Goal: Communication & Community: Answer question/provide support

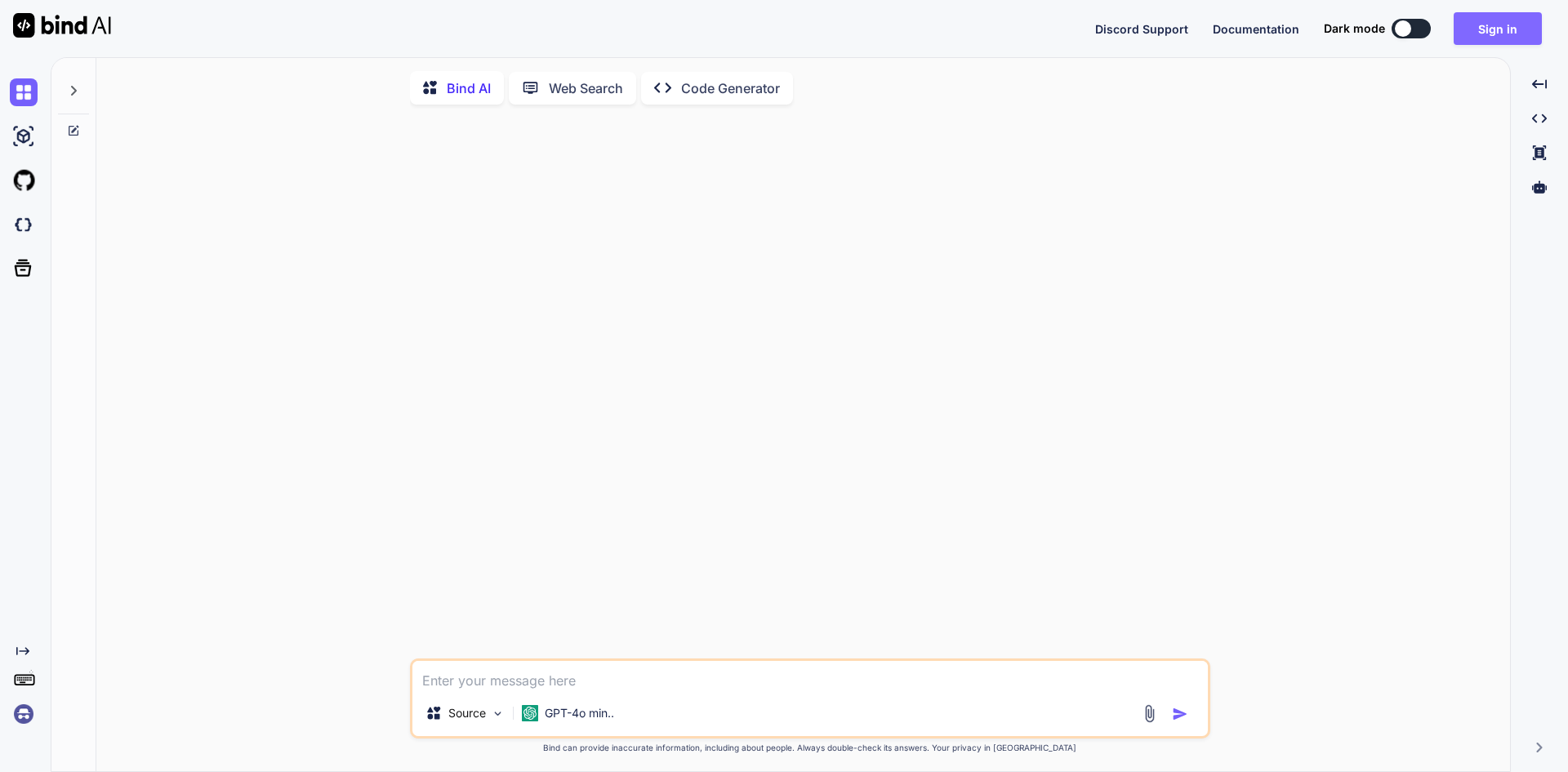
click at [1515, 39] on button "Sign in" at bounding box center [1498, 28] width 88 height 32
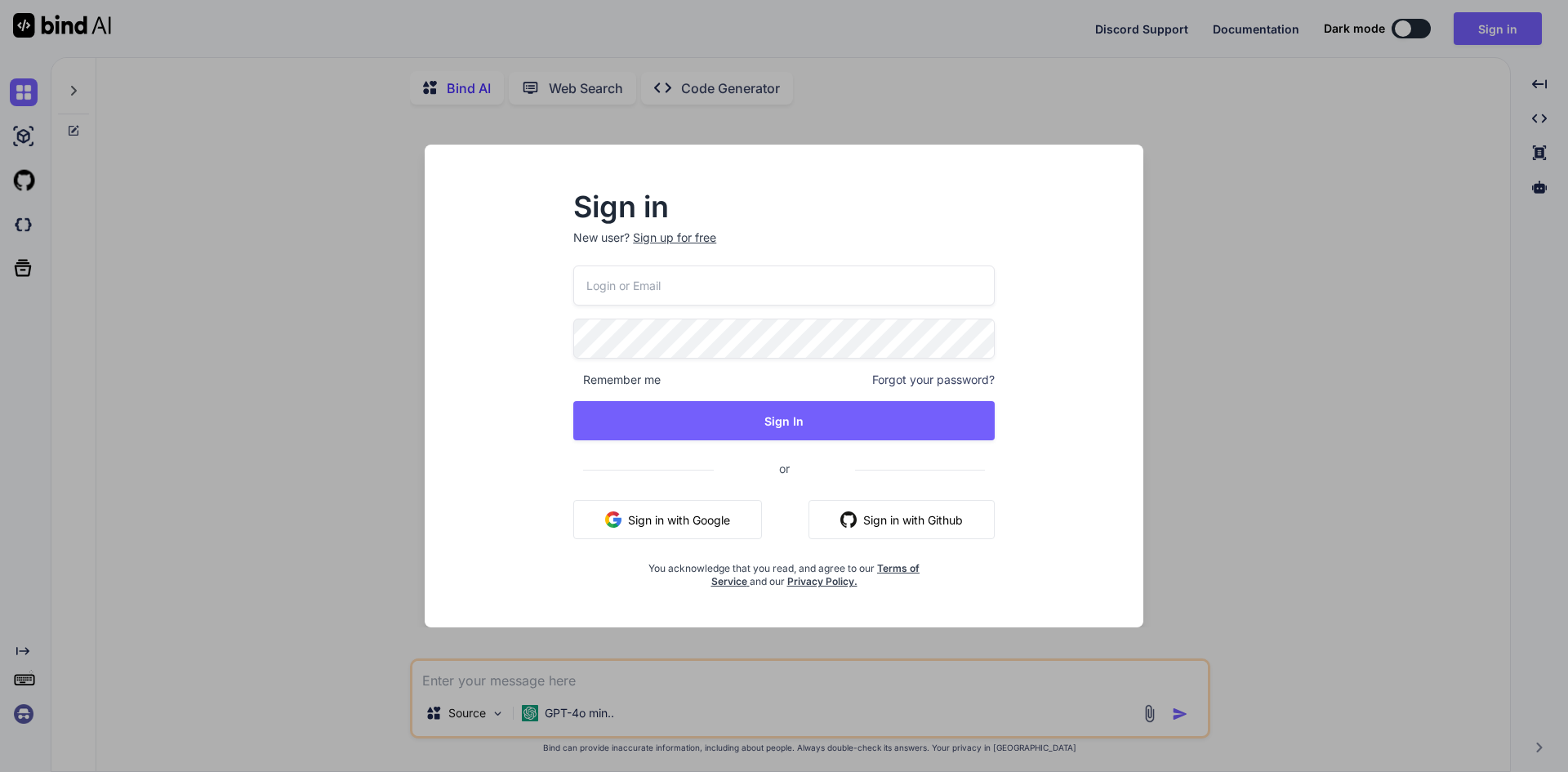
click at [768, 269] on input "email" at bounding box center [784, 285] width 421 height 40
type textarea "x"
type input "[EMAIL_ADDRESS][DOMAIN_NAME]"
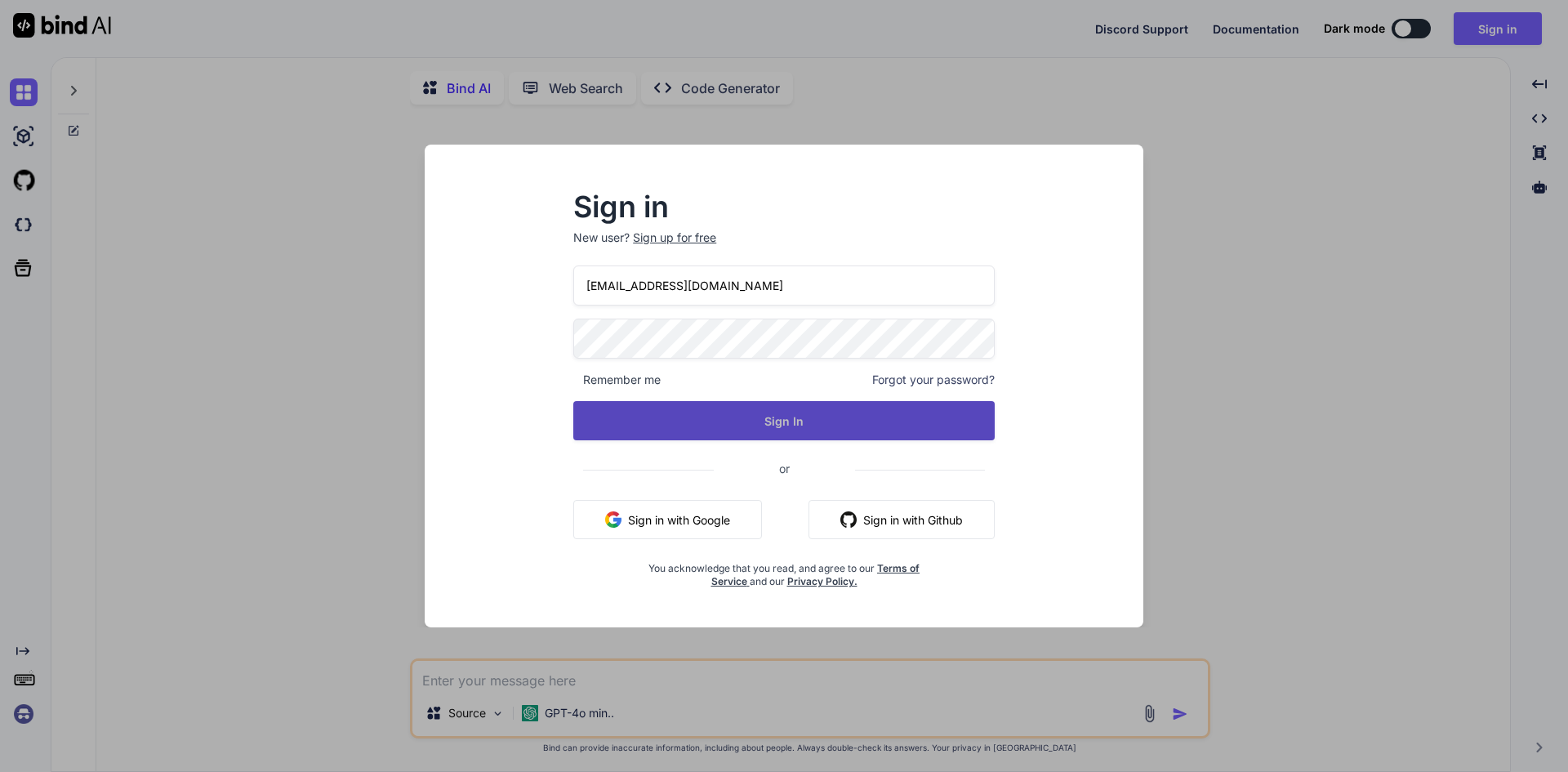
click at [748, 408] on button "Sign In" at bounding box center [784, 420] width 421 height 39
click at [748, 409] on button "Sign In" at bounding box center [784, 420] width 421 height 39
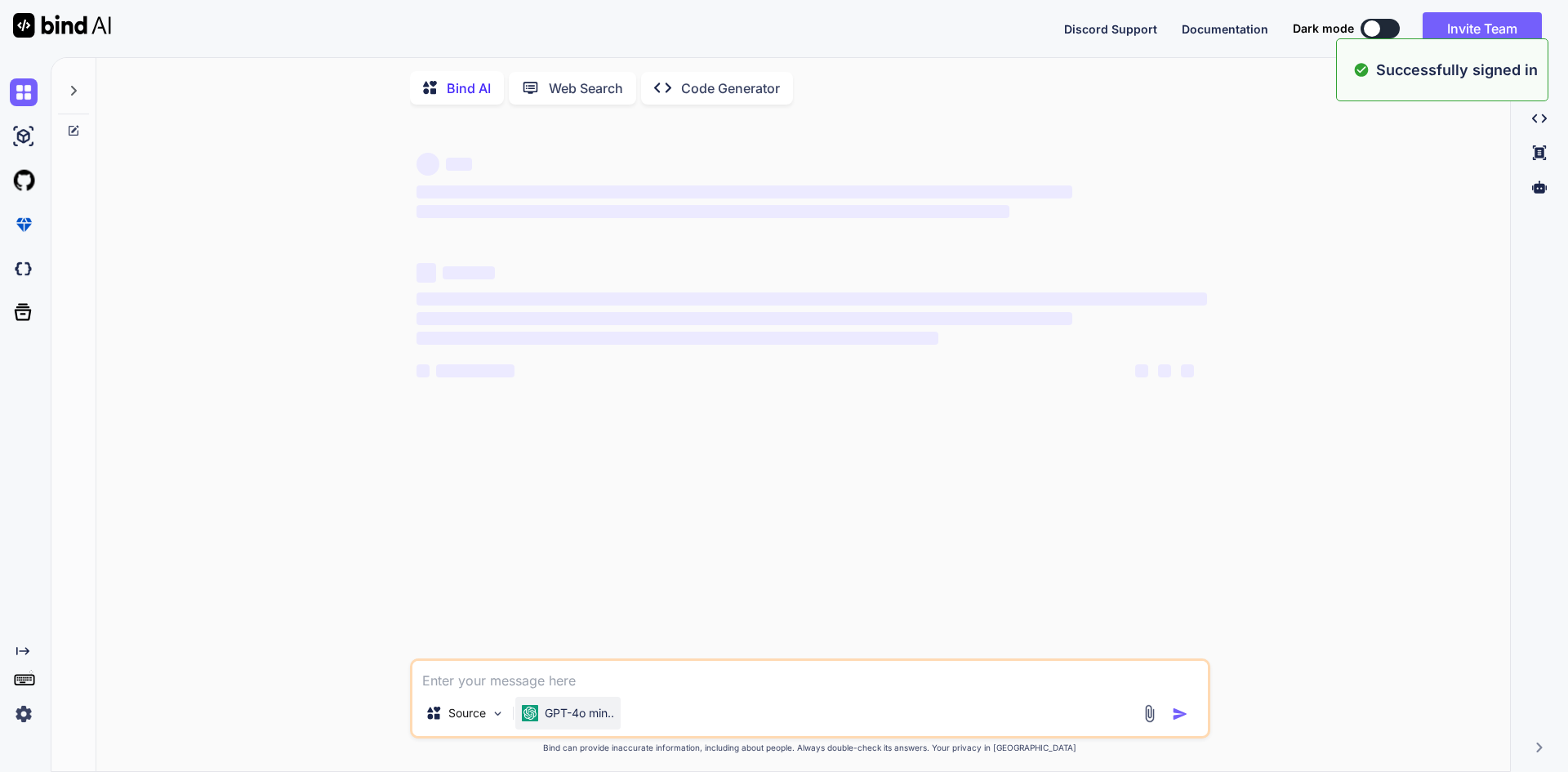
click at [562, 721] on p "GPT-4o min.." at bounding box center [579, 713] width 70 height 17
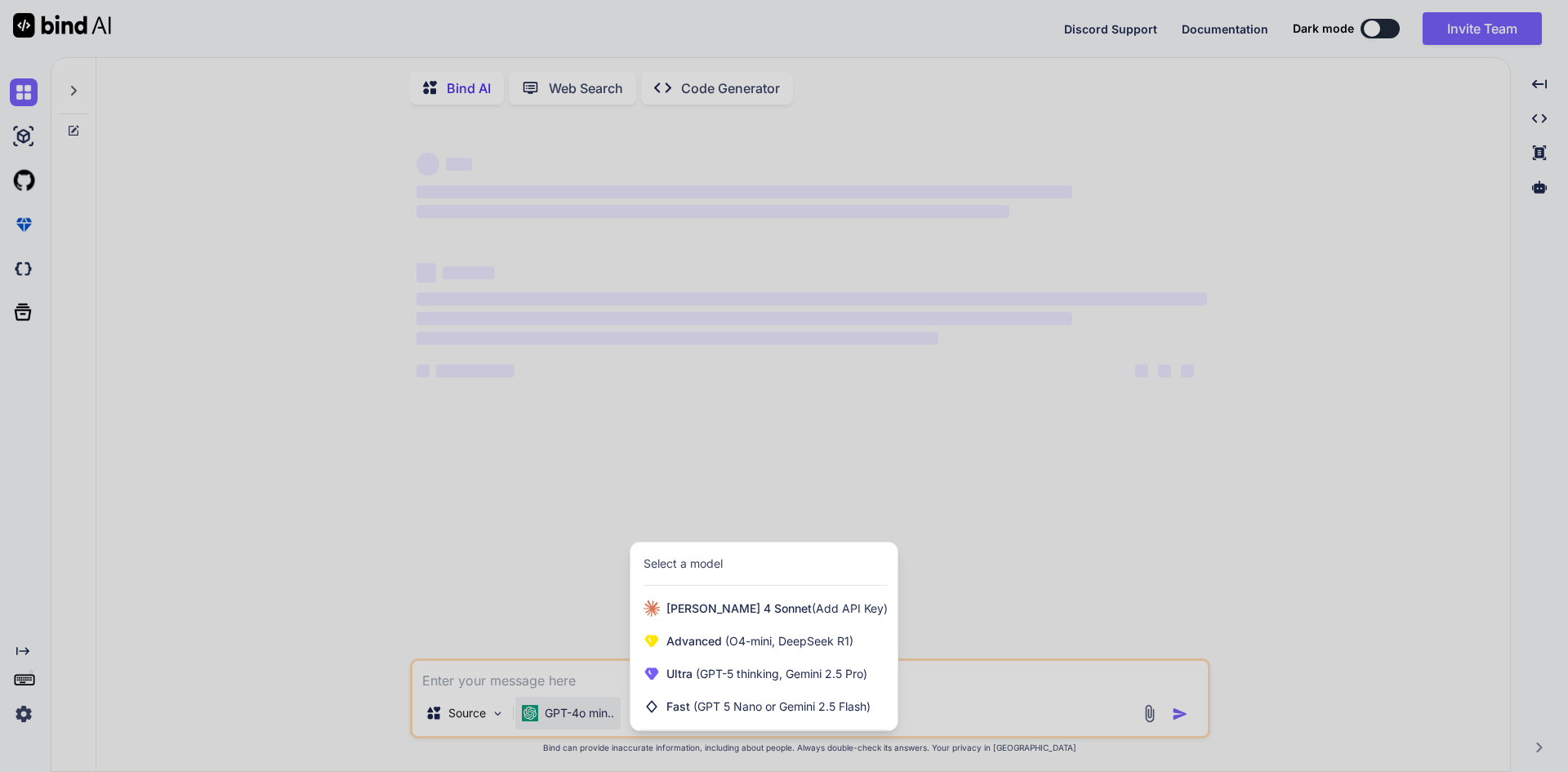
click at [523, 694] on div at bounding box center [784, 386] width 1568 height 772
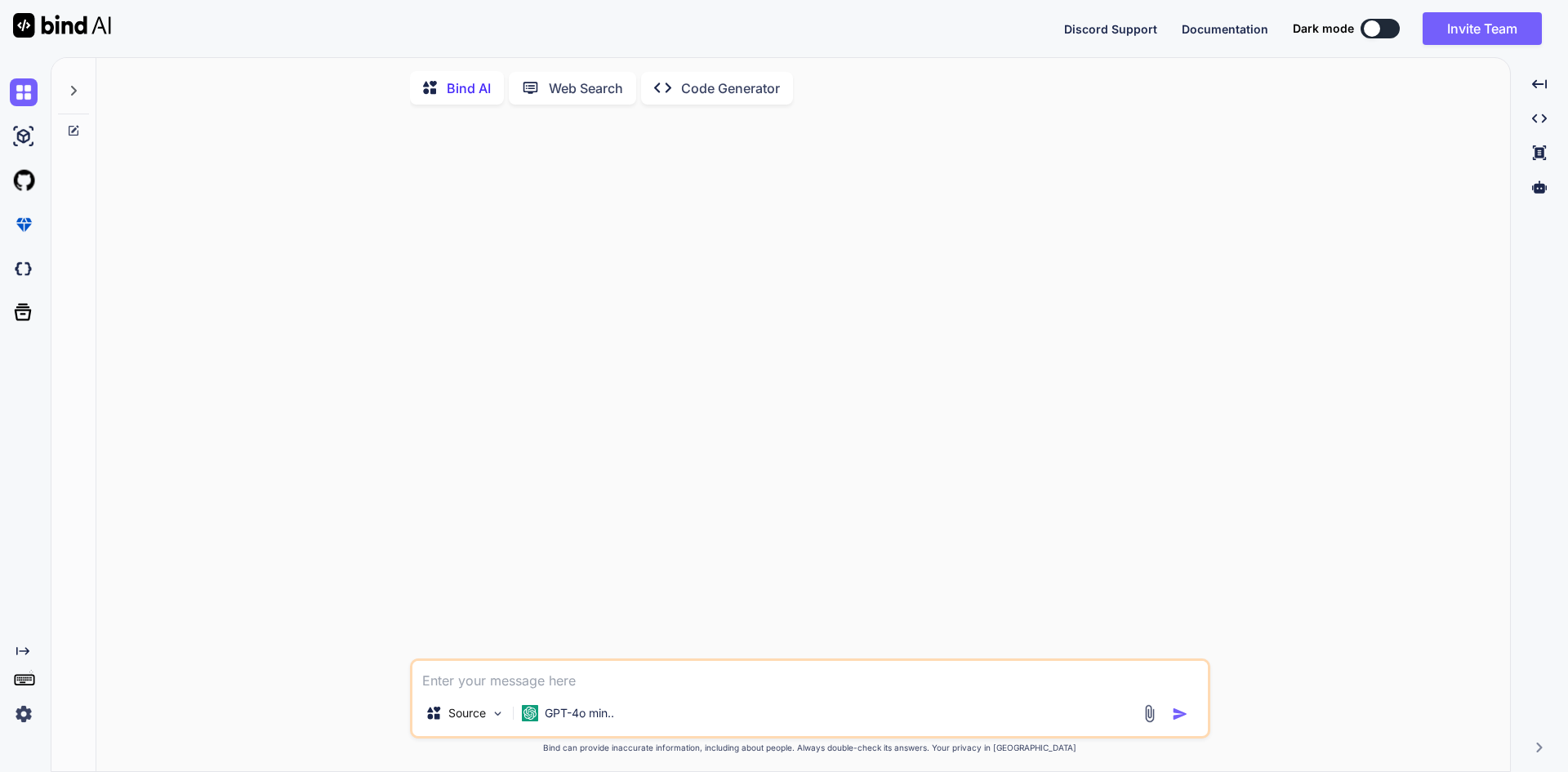
type textarea "x"
click at [508, 687] on textarea at bounding box center [811, 675] width 796 height 29
paste textarea "Created the mock-up screen for the water droplet added alert message with close…"
type textarea "Created the mock-up screen for the water droplet added alert message with close…"
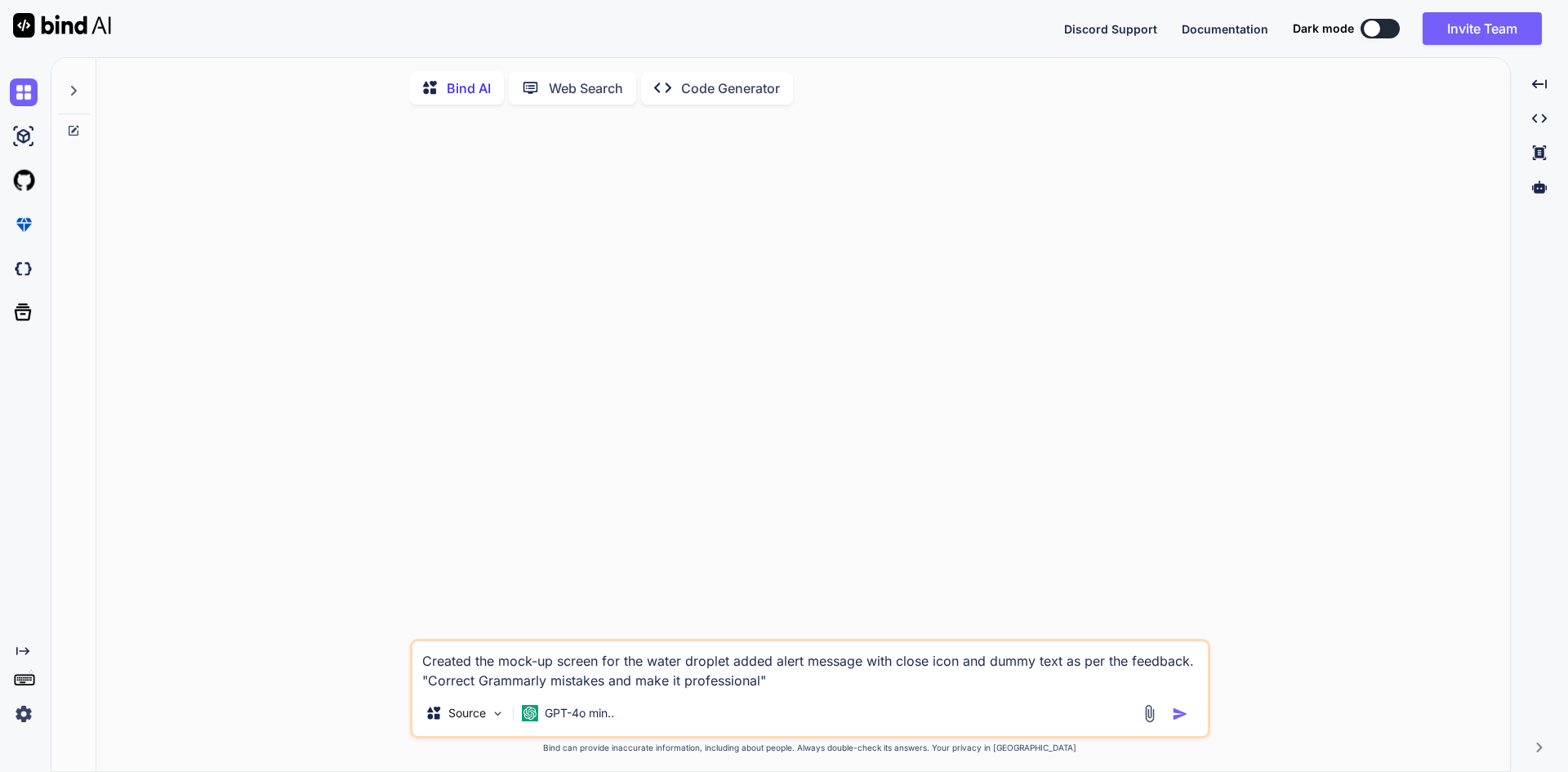
type textarea "x"
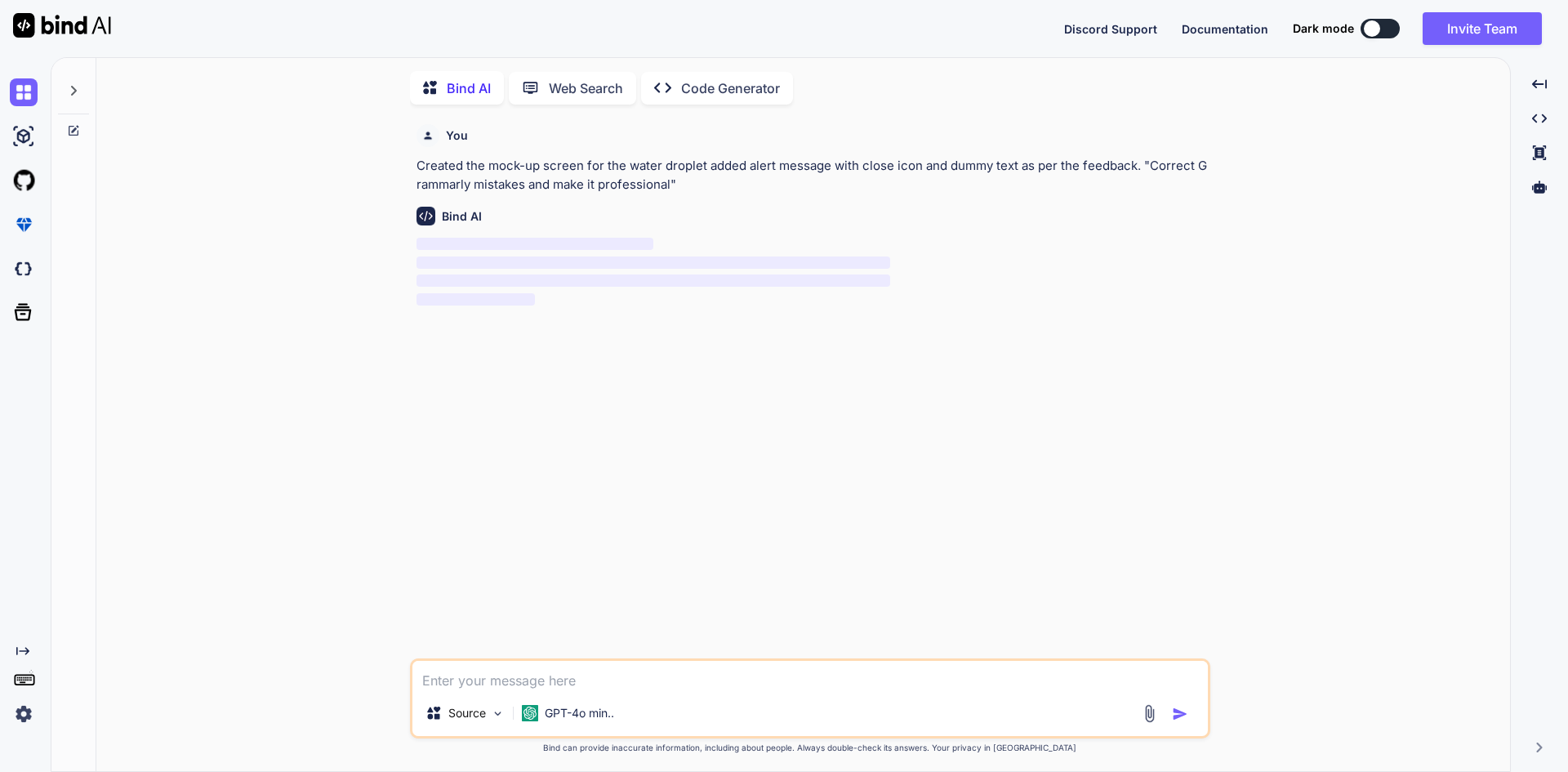
scroll to position [7, 0]
type textarea "E"
type textarea "x"
type textarea "El"
type textarea "x"
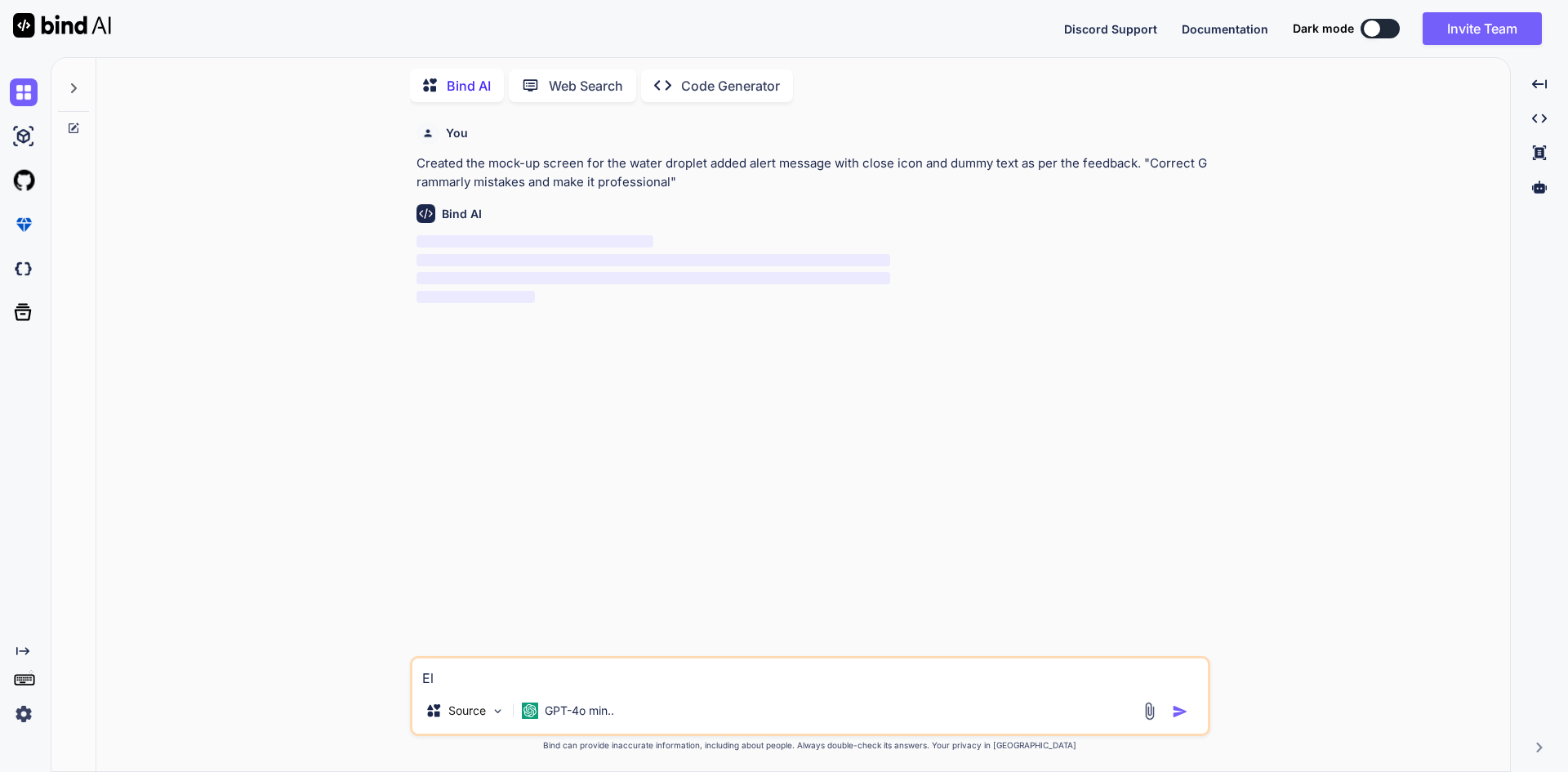
type textarea "Ell"
type textarea "x"
type textarea "[PERSON_NAME]"
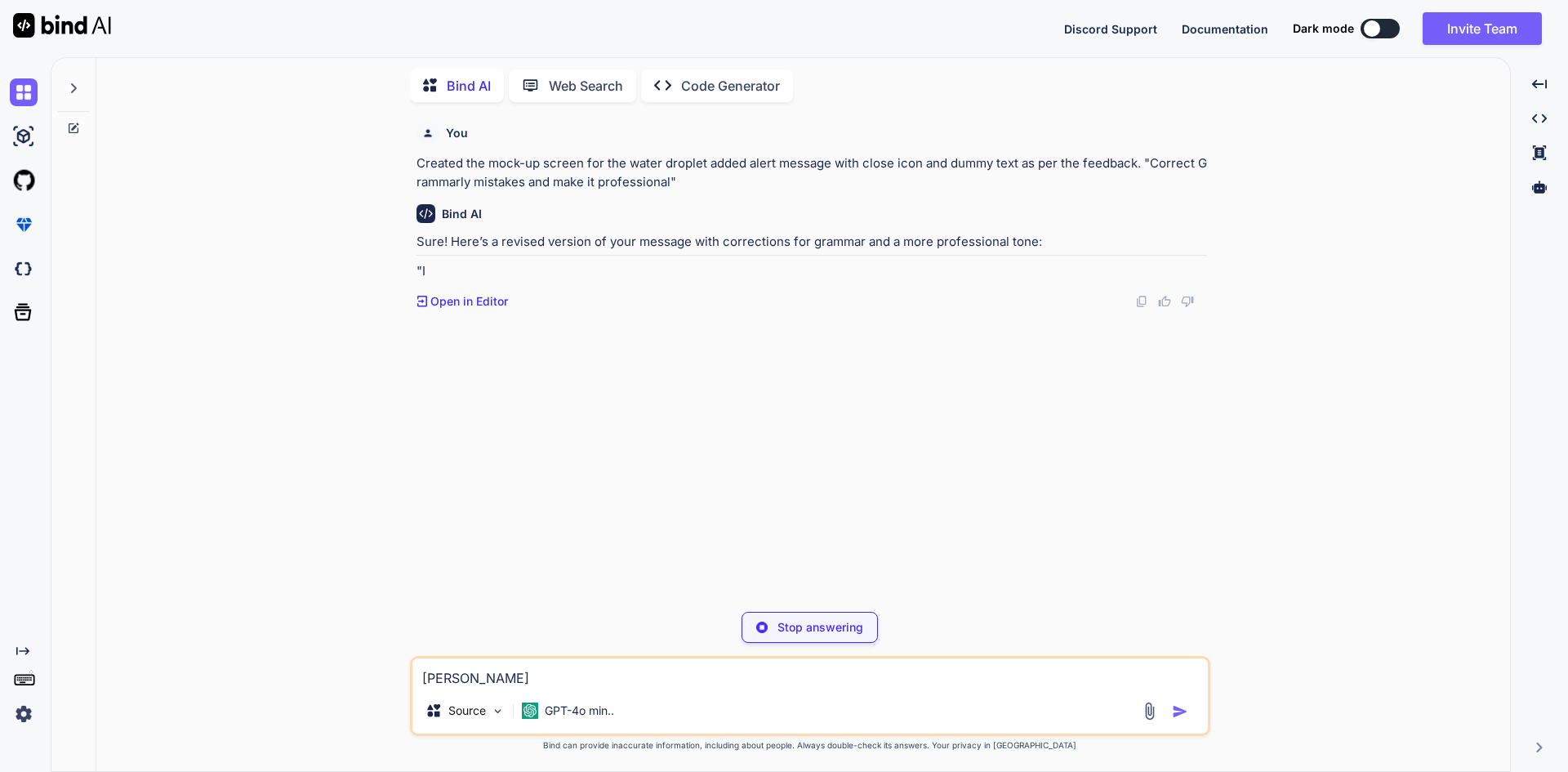
type textarea "x"
type textarea "Ellab"
type textarea "x"
type textarea "Ellabo"
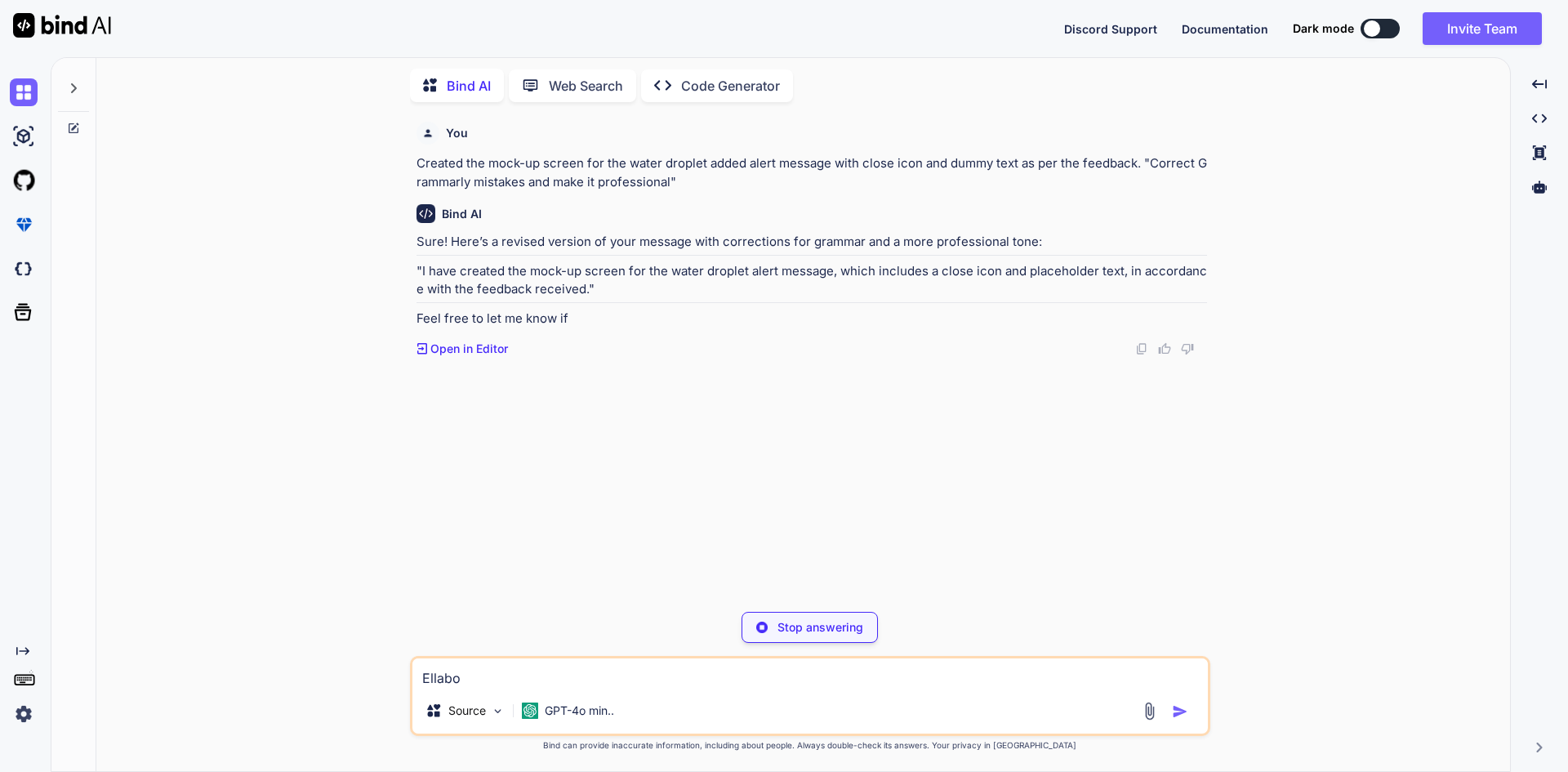
type textarea "x"
type textarea "Ellabor"
type textarea "x"
type textarea "Ellabora"
type textarea "x"
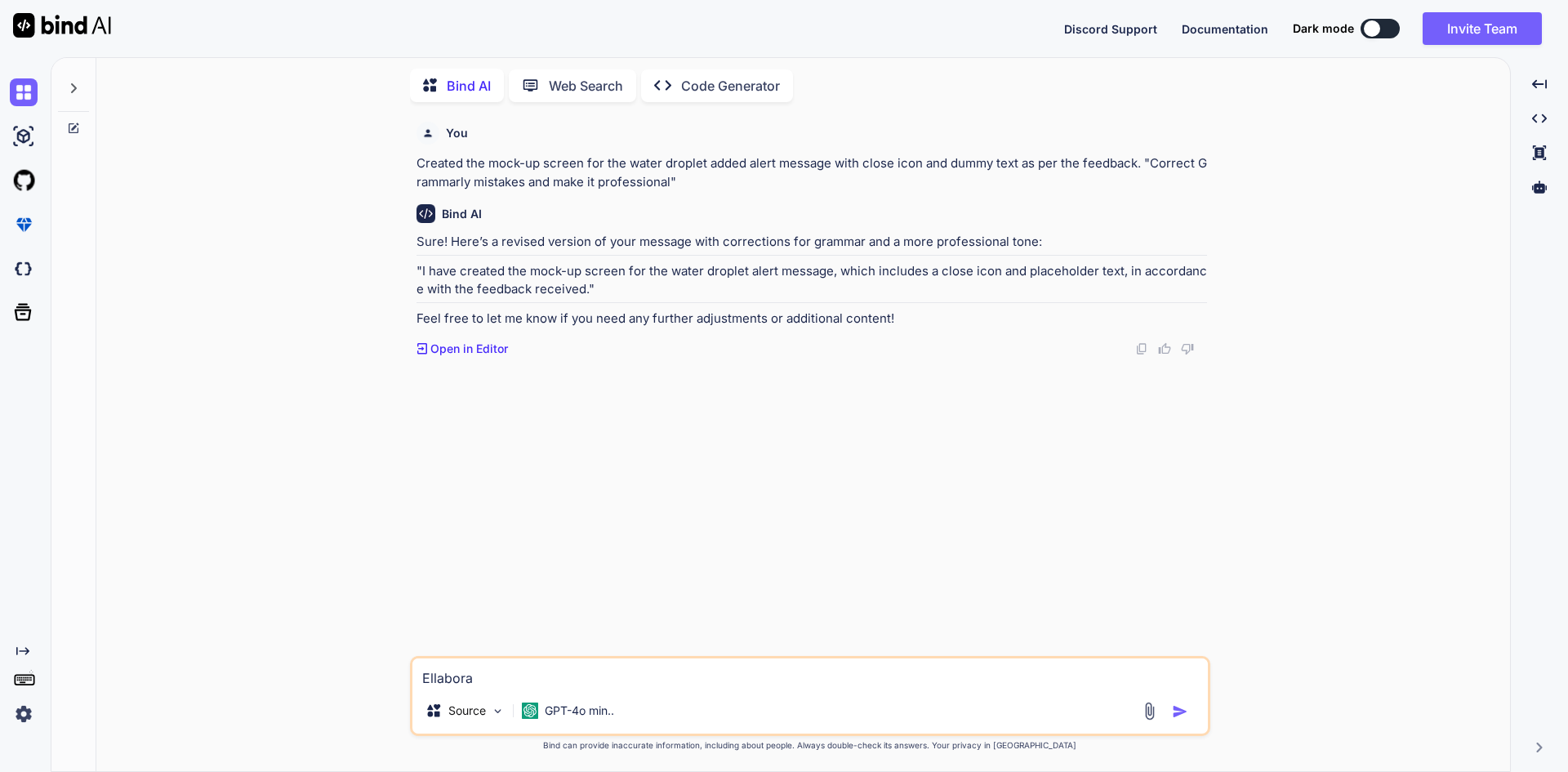
type textarea "Ellaborat"
type textarea "x"
type textarea "Ellaborate"
type textarea "x"
type textarea "Ellaborate"
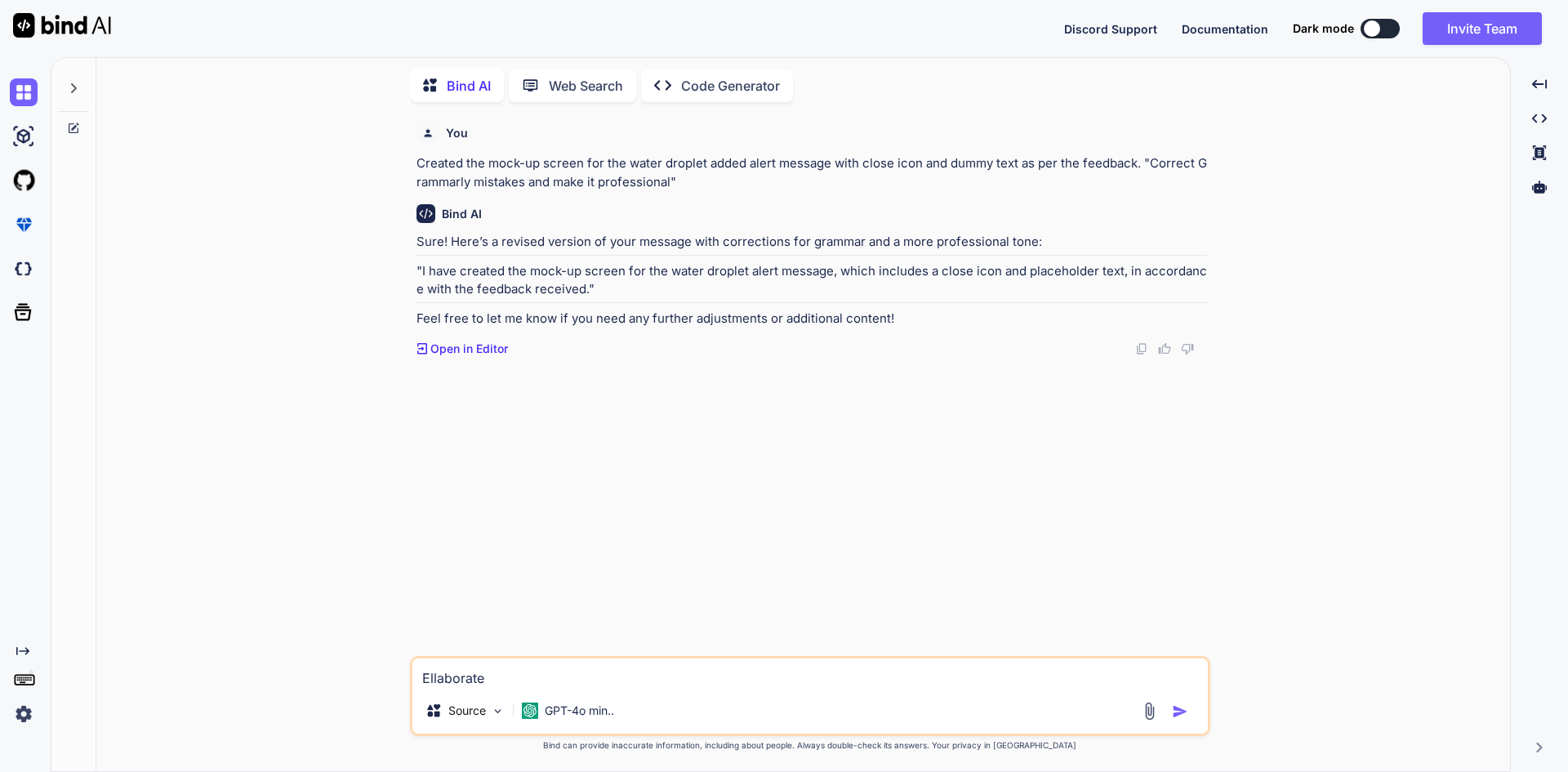
type textarea "x"
type textarea "Elaborate"
type textarea "x"
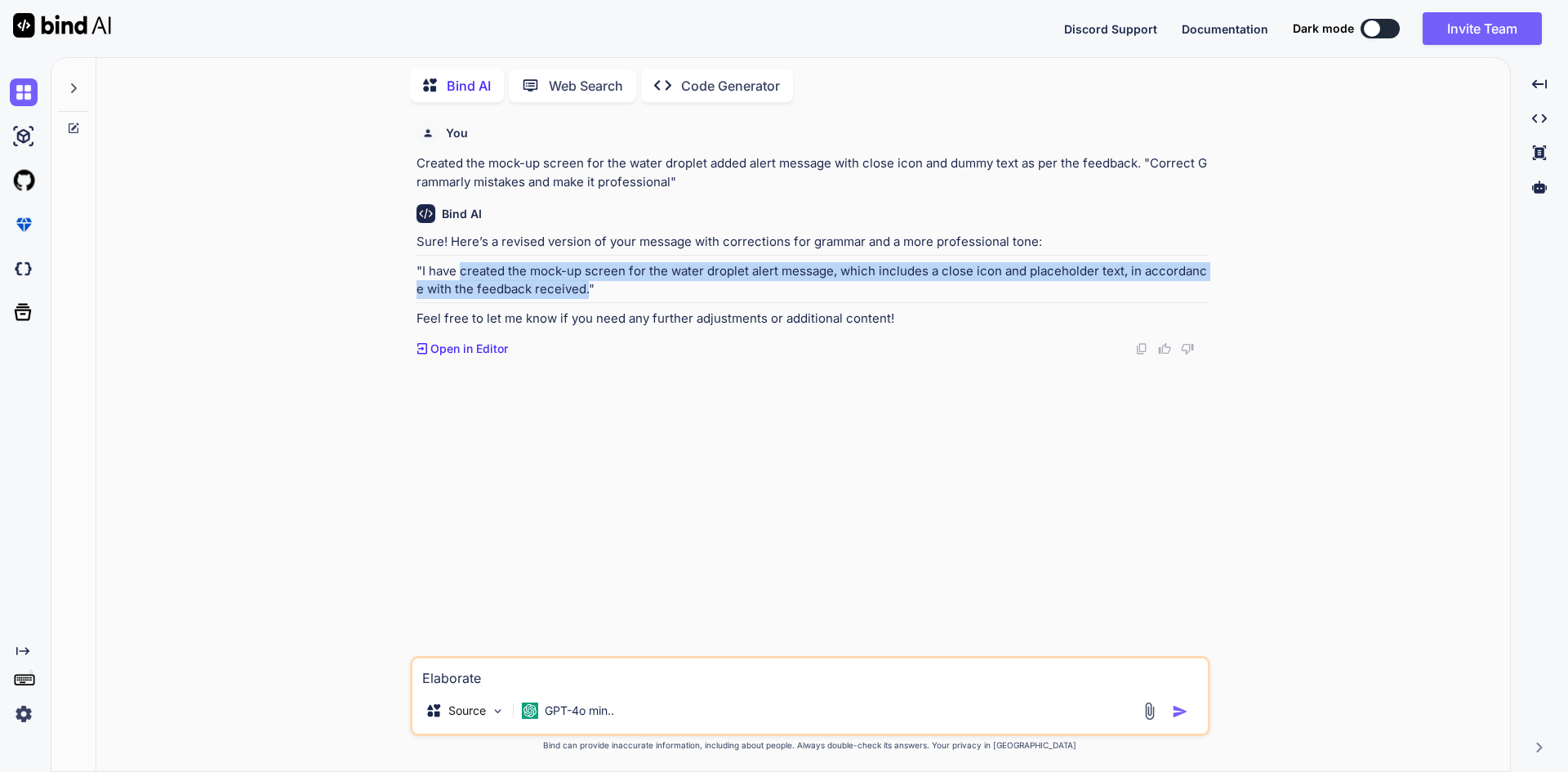
drag, startPoint x: 463, startPoint y: 269, endPoint x: 586, endPoint y: 285, distance: 124.0
click at [586, 285] on p ""I have created the mock-up screen for the water droplet alert message, which i…" at bounding box center [811, 280] width 791 height 36
copy p "created the mock-up screen for the water droplet alert message, which includes …"
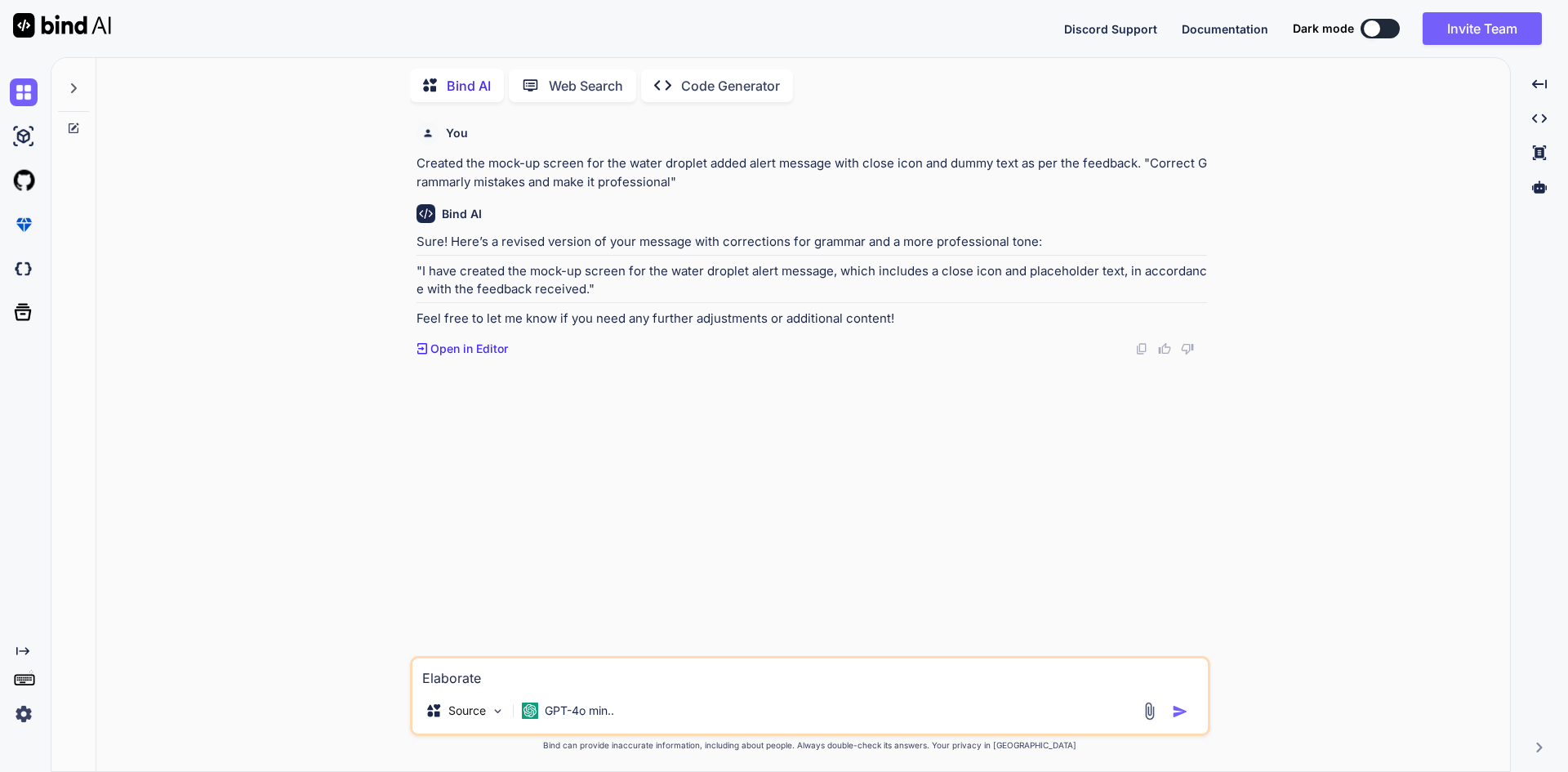
drag, startPoint x: 502, startPoint y: 684, endPoint x: 385, endPoint y: 684, distance: 117.0
click at [485, 684] on textarea "Elaborate" at bounding box center [811, 672] width 796 height 29
drag, startPoint x: 385, startPoint y: 684, endPoint x: 353, endPoint y: 684, distance: 32.0
click at [353, 684] on div "You Created the mock-up screen for the water droplet added alert message with c…" at bounding box center [810, 443] width 1401 height 656
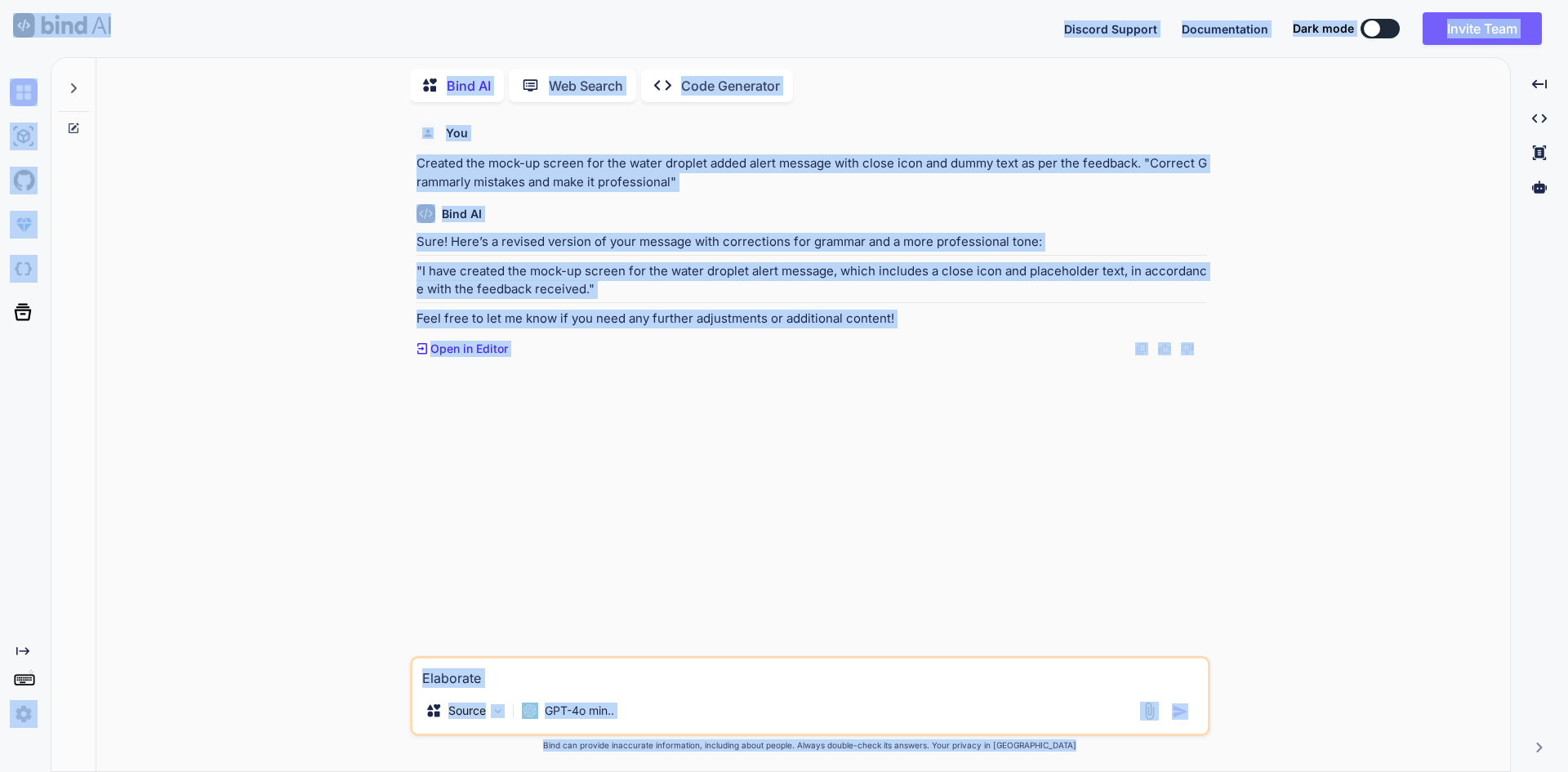
click at [534, 682] on textarea "Elaborate" at bounding box center [811, 672] width 796 height 29
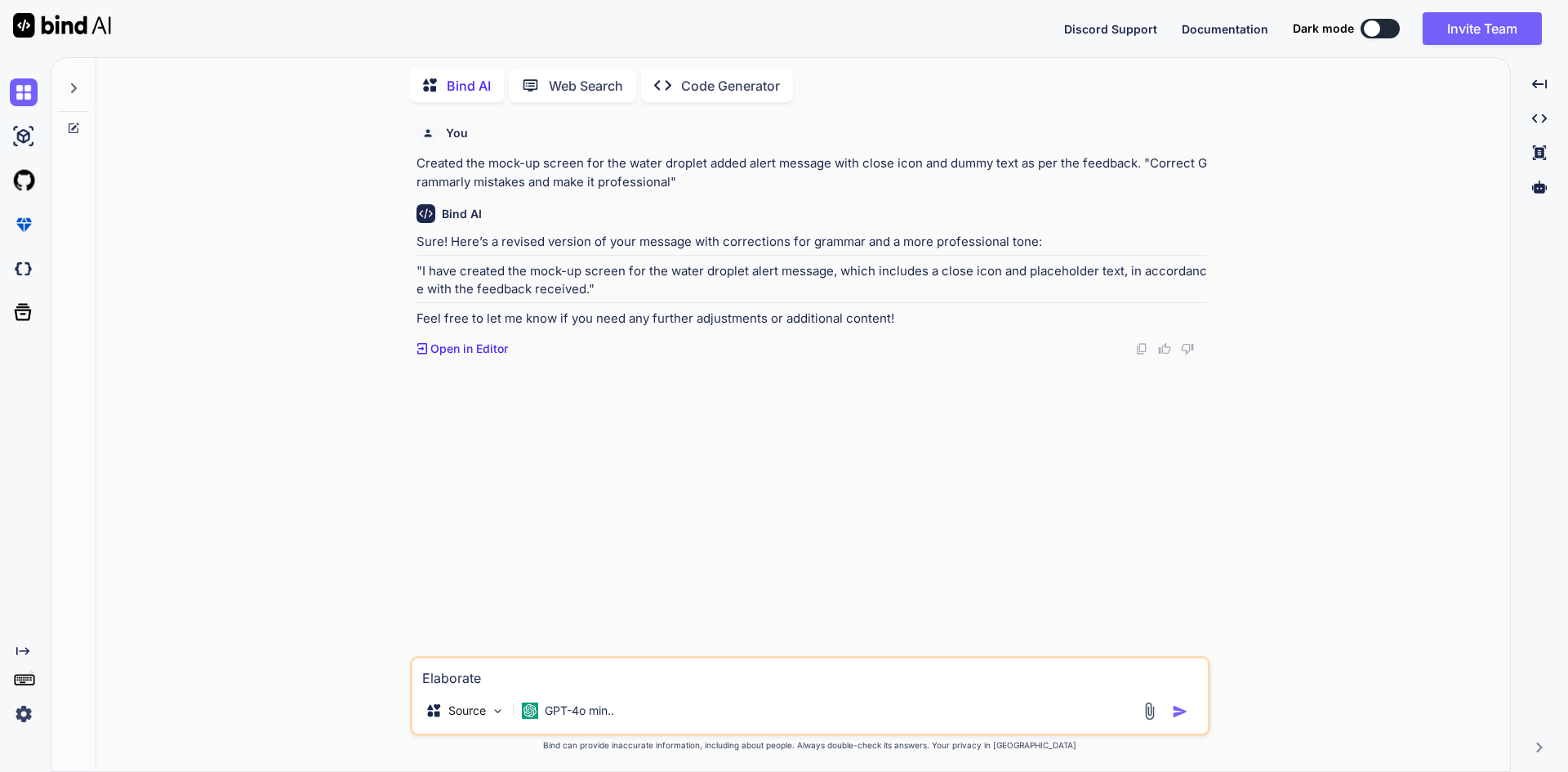
paste textarea "created the mock-up screen for the water droplet alert message, which includes …"
type textarea "created the mock-up screen for the water droplet alert message, which includes …"
type textarea "x"
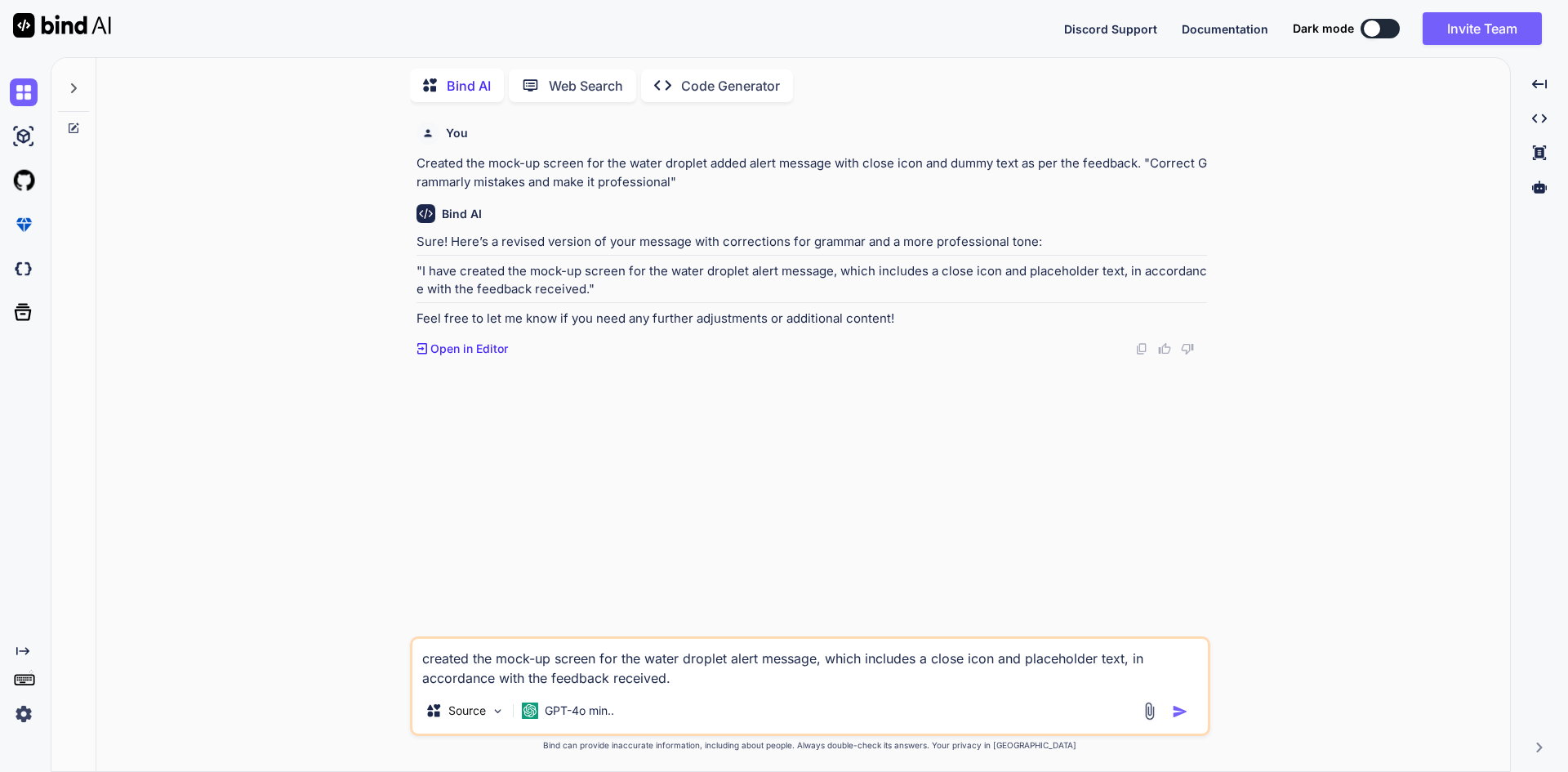
type textarea "x"
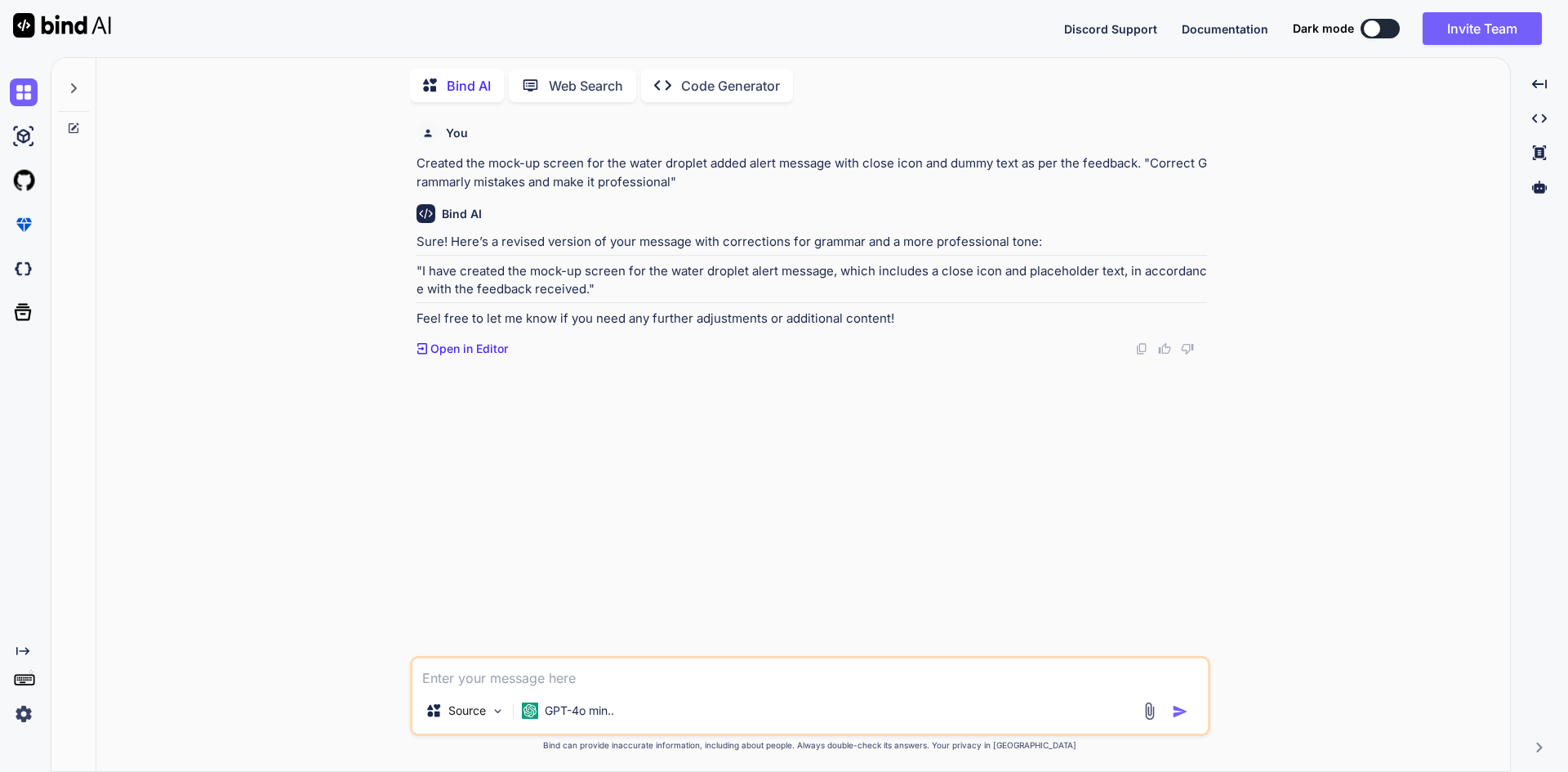
click at [559, 672] on textarea at bounding box center [811, 672] width 796 height 29
paste textarea "• Customized the HTML of the employer dashboard to create the alerts and notifi…"
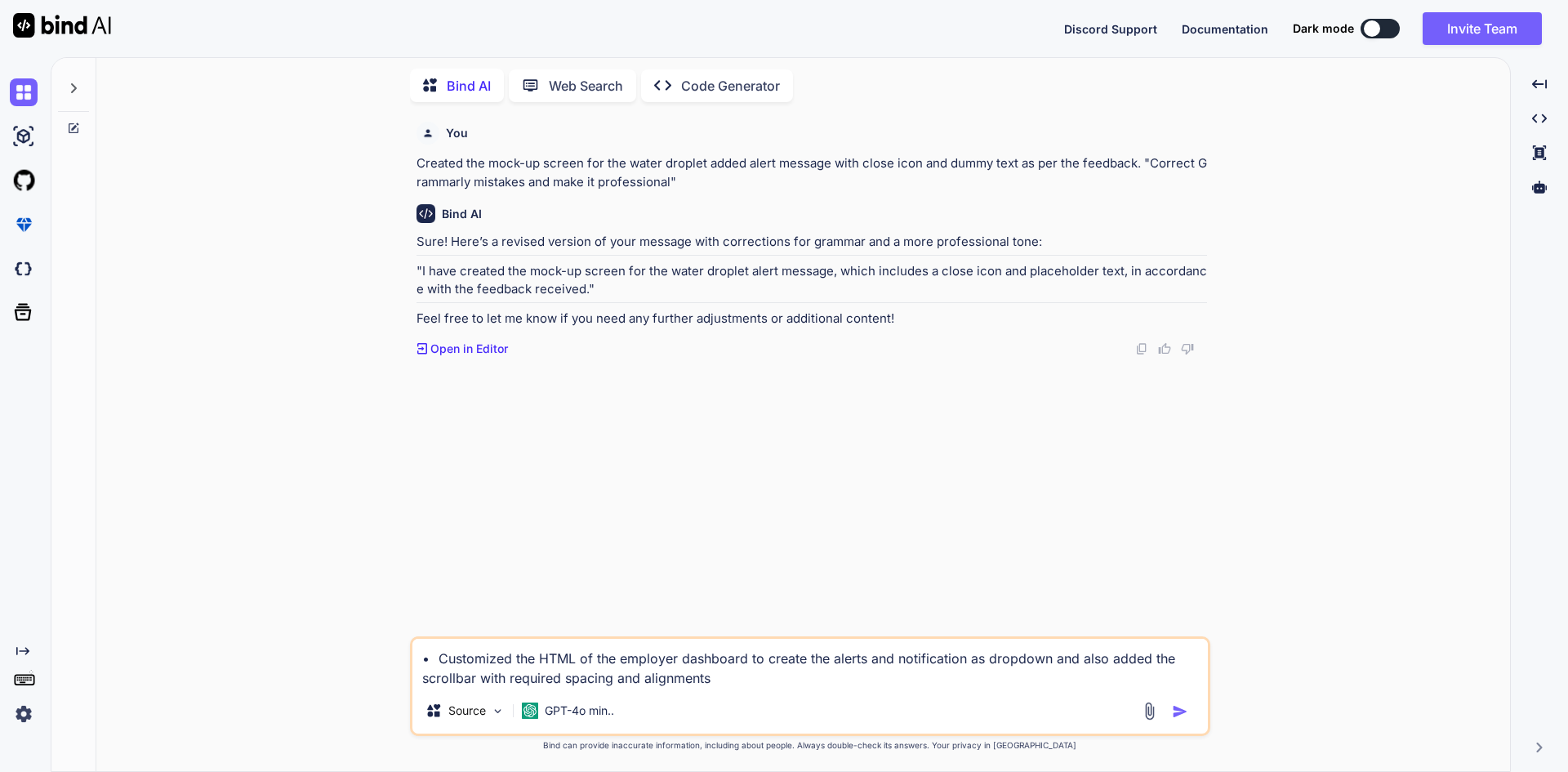
click at [738, 683] on textarea "• Customized the HTML of the employer dashboard to create the alerts and notifi…" at bounding box center [811, 663] width 796 height 49
type textarea "• Customized the HTML of the employer dashboard to create the alerts and notifi…"
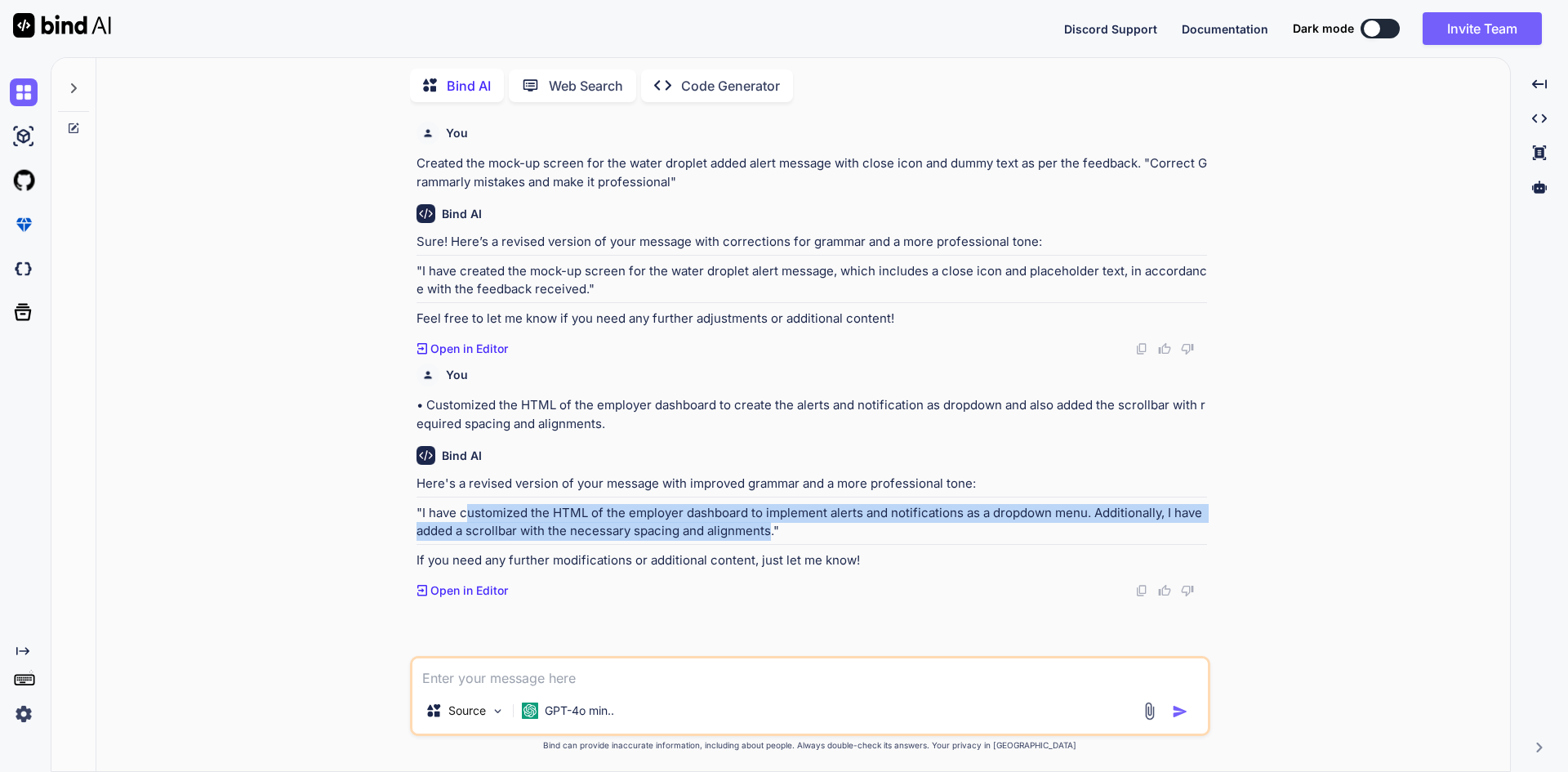
drag, startPoint x: 464, startPoint y: 511, endPoint x: 770, endPoint y: 523, distance: 306.2
click at [770, 523] on p ""I have customized the HTML of the employer dashboard to implement alerts and n…" at bounding box center [811, 522] width 791 height 36
copy p "ustomized the HTML of the employer dashboard to implement alerts and notificati…"
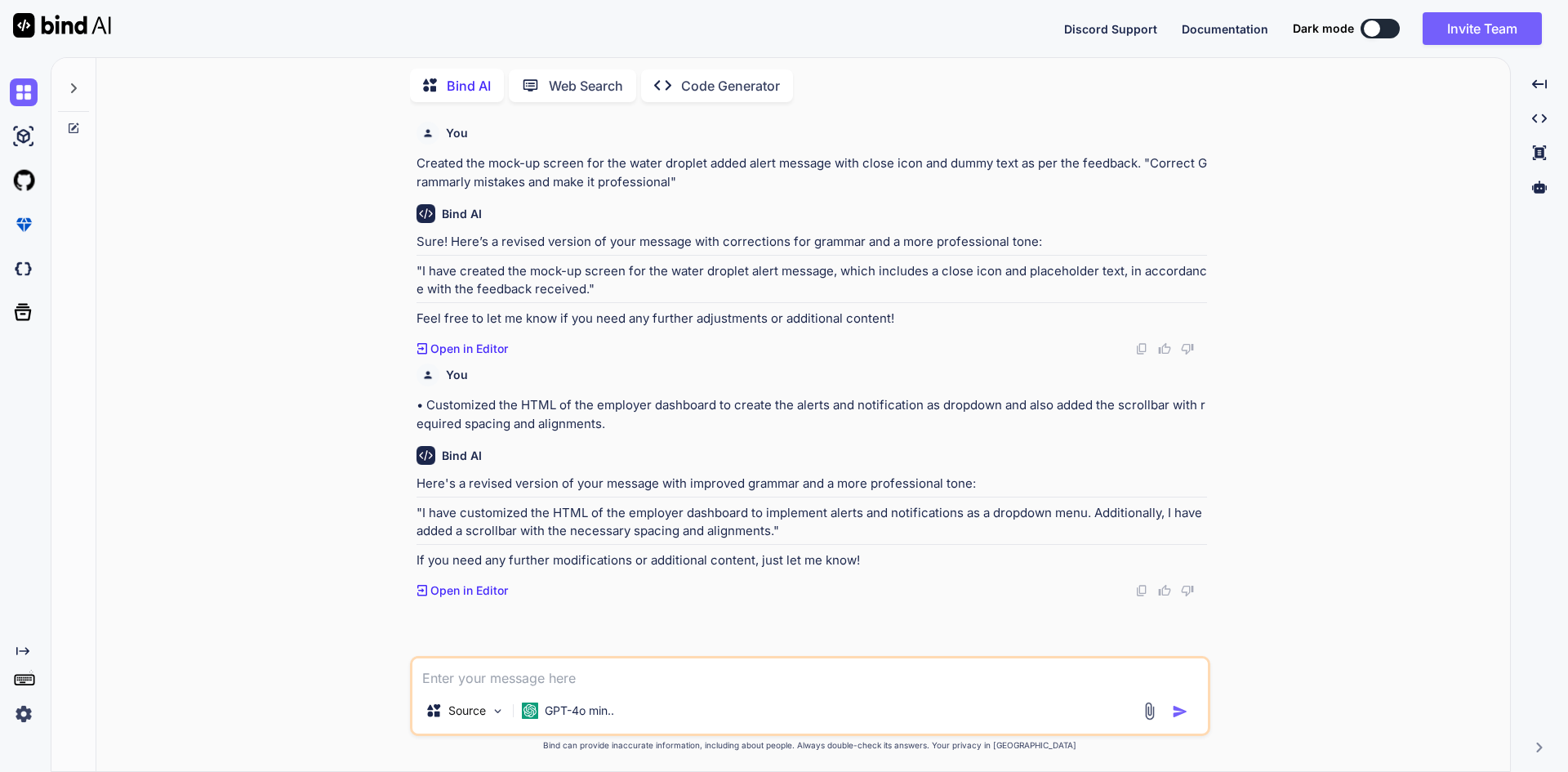
click at [486, 668] on textarea at bounding box center [811, 672] width 796 height 29
paste textarea "ustomized the HTML of the employer dashboard to implement alerts and notificati…"
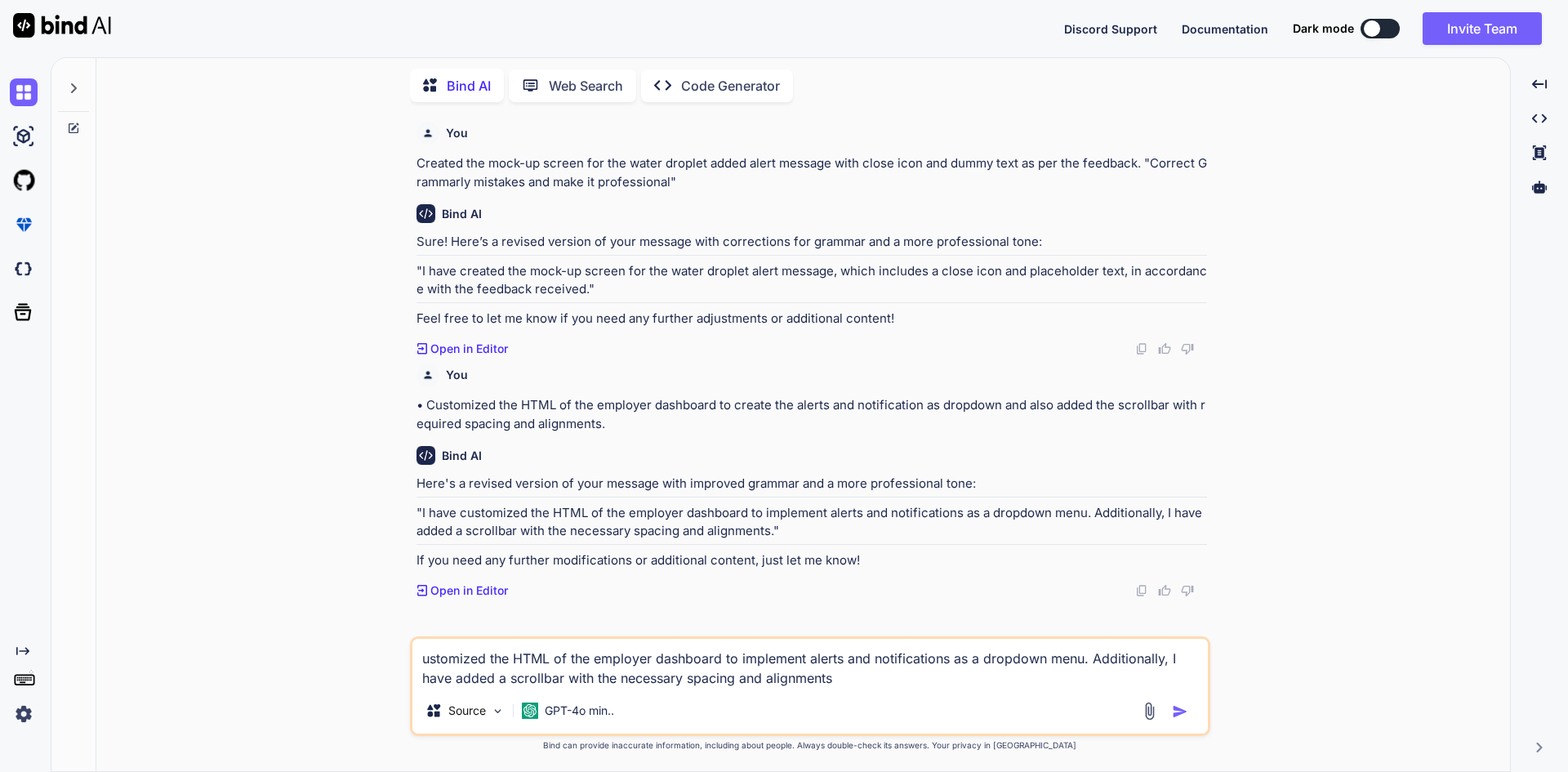
type textarea "Customized the HTML of the employer dashboard to implement alerts and notificat…"
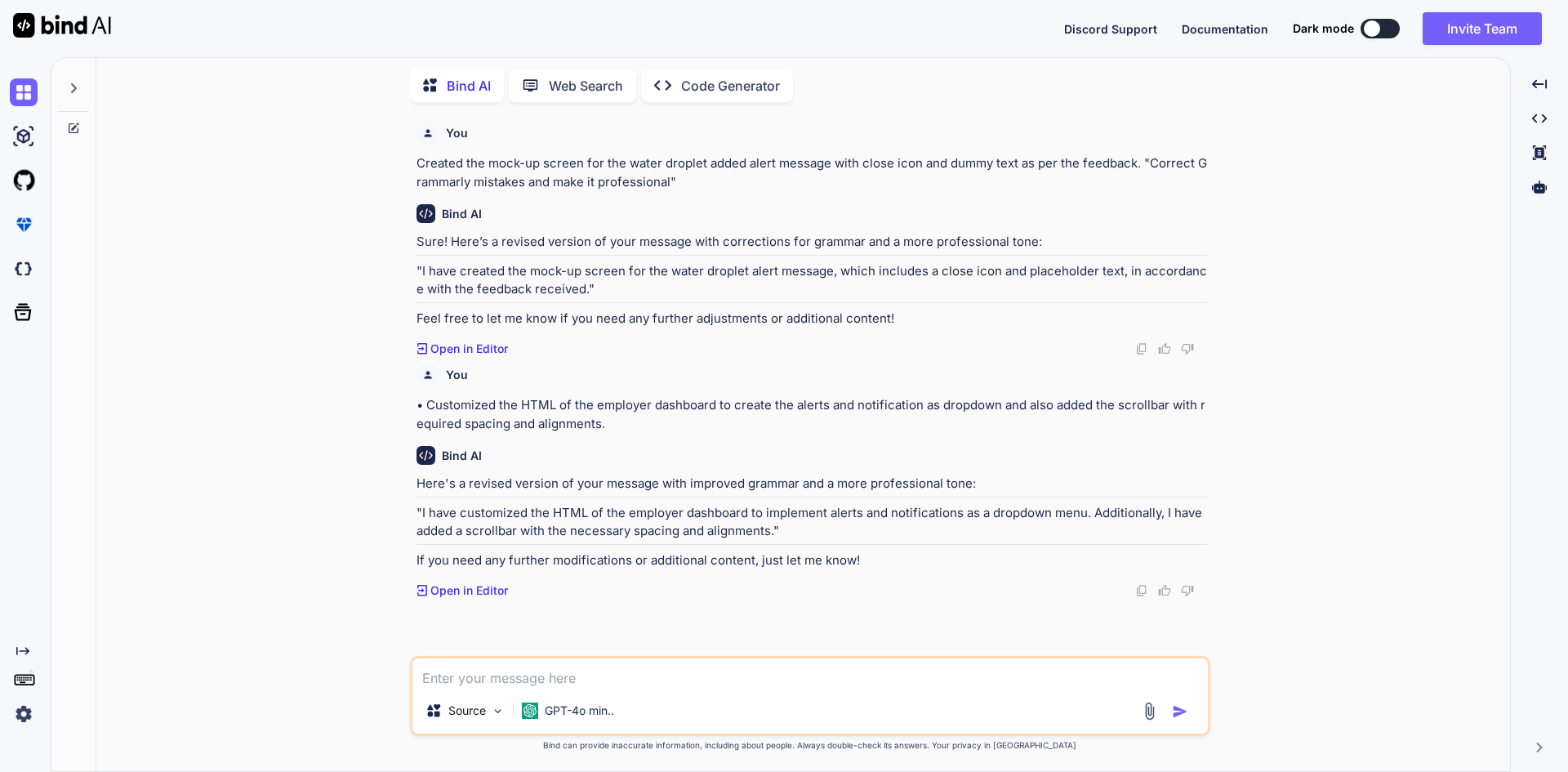
click at [513, 682] on textarea at bounding box center [811, 672] width 796 height 29
paste textarea "• Coordinated with the development team to manage the UI of Intervention Needed…"
type textarea "• Coordinated with the development team to manage the UI of Intervention Needed…"
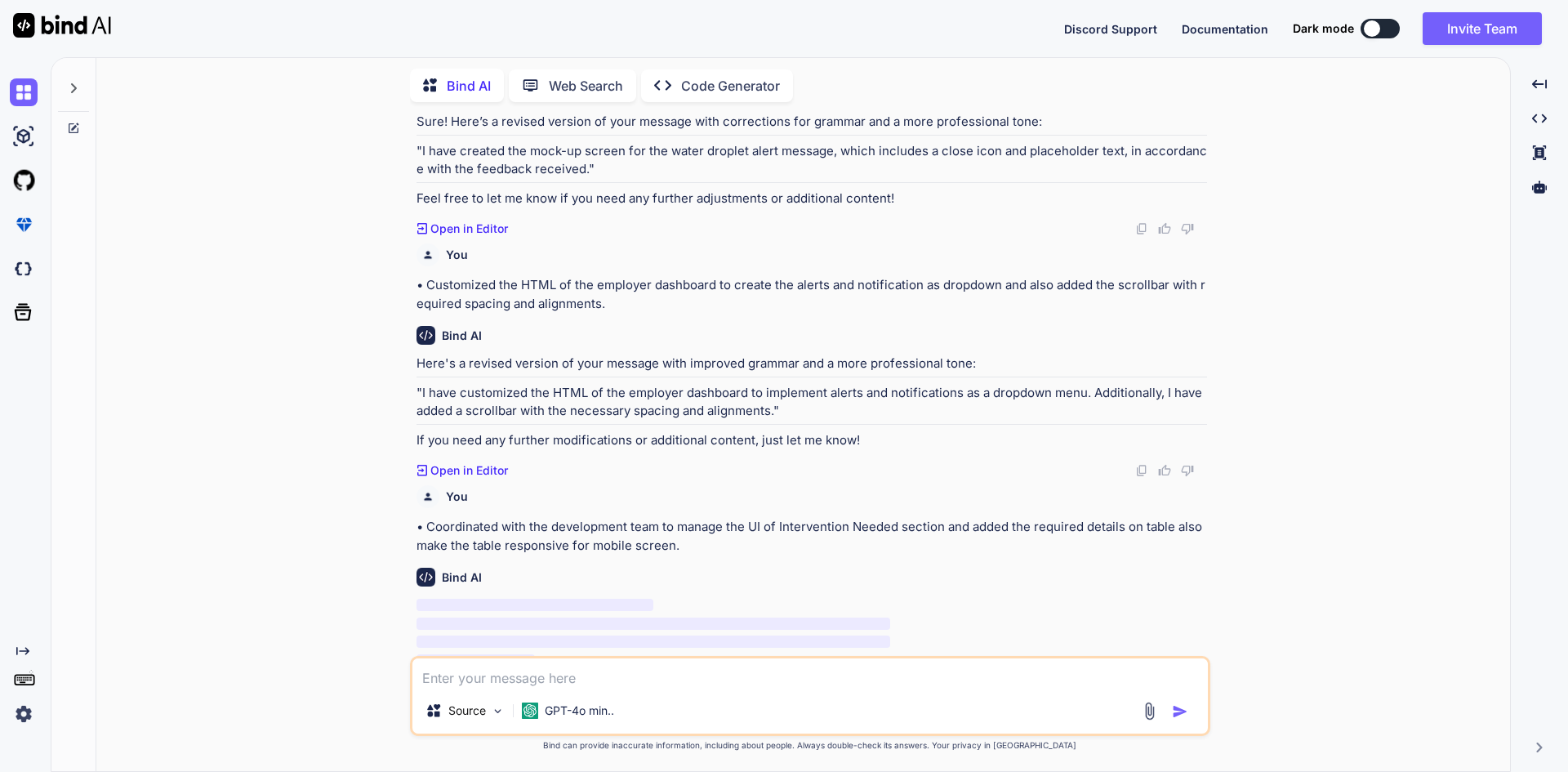
scroll to position [134, 0]
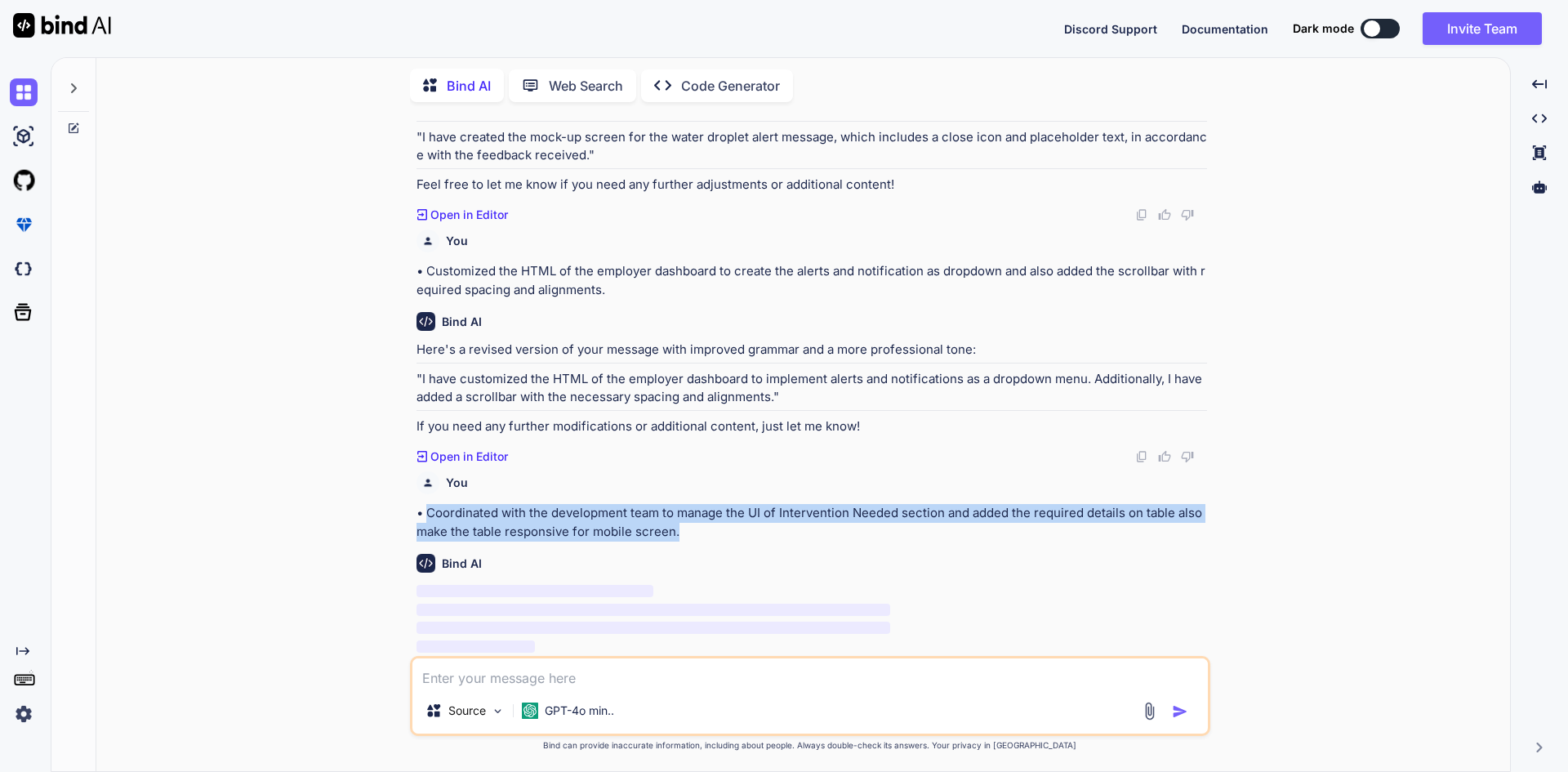
drag, startPoint x: 427, startPoint y: 508, endPoint x: 675, endPoint y: 527, distance: 248.7
click at [675, 527] on p "• Coordinated with the development team to manage the UI of Intervention Needed…" at bounding box center [811, 522] width 791 height 36
copy p "Coordinated with the development team to manage the UI of Intervention Needed s…"
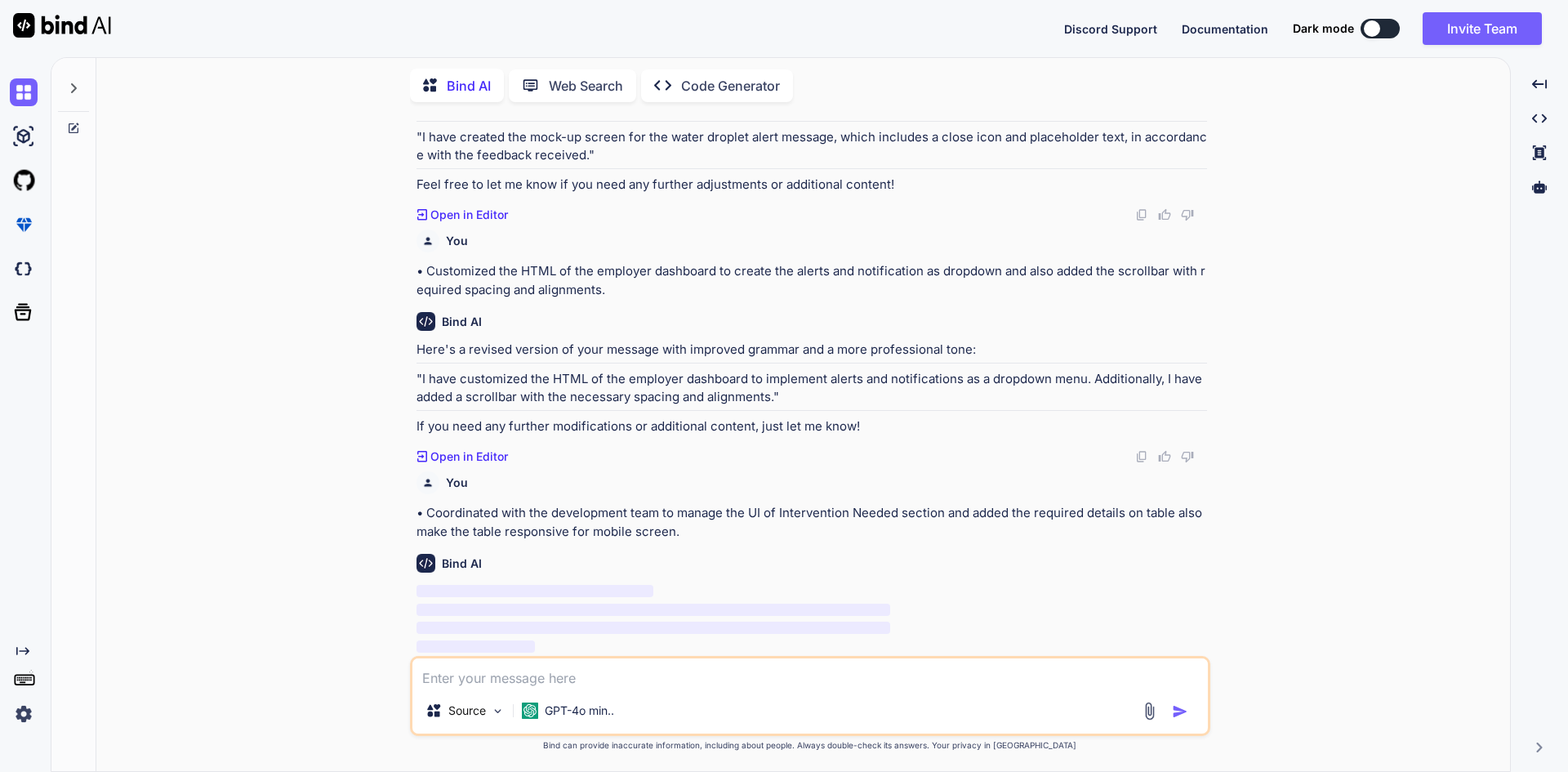
click at [478, 672] on textarea at bounding box center [811, 672] width 796 height 29
paste textarea "Coordinated with the development team to manage the UI of Intervention Needed s…"
type textarea "Coordinated with the development team to manage the UI of Intervention Needed s…"
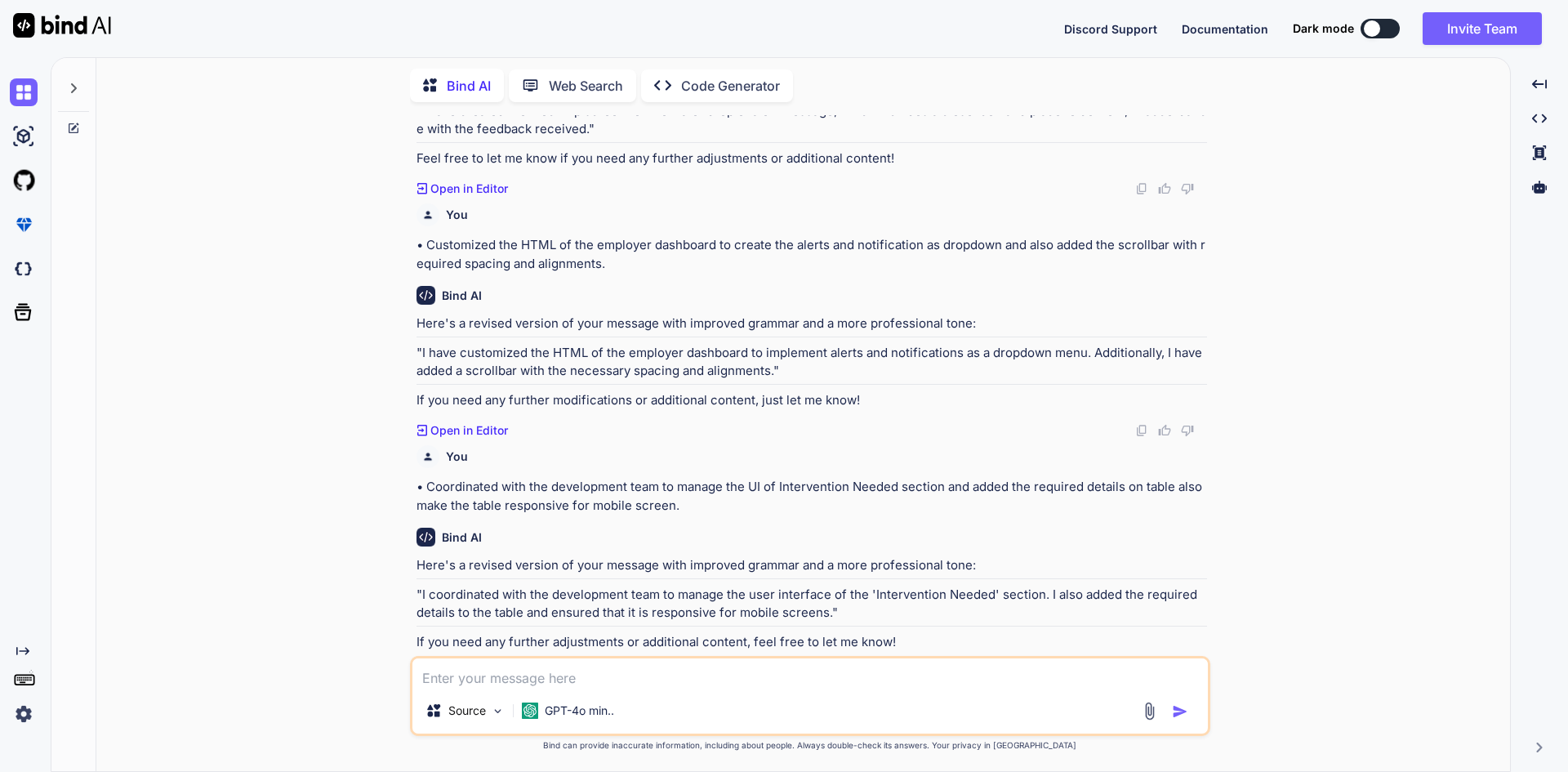
scroll to position [185, 0]
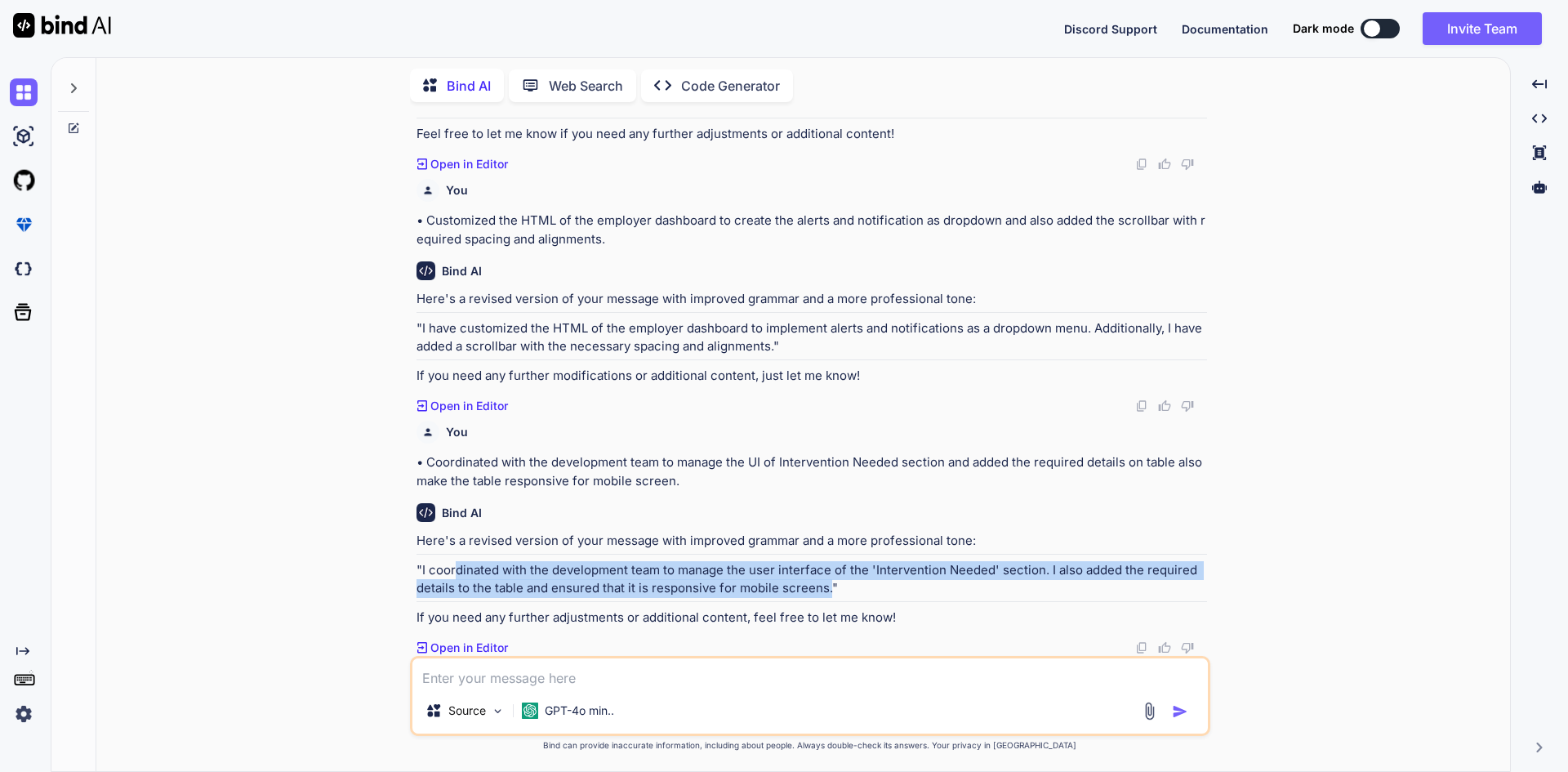
drag, startPoint x: 455, startPoint y: 574, endPoint x: 819, endPoint y: 580, distance: 364.0
click at [819, 580] on p ""I coordinated with the development team to manage the user interface of the 'I…" at bounding box center [811, 580] width 791 height 36
copy p "dinated with the development team to manage the user interface of the 'Interven…"
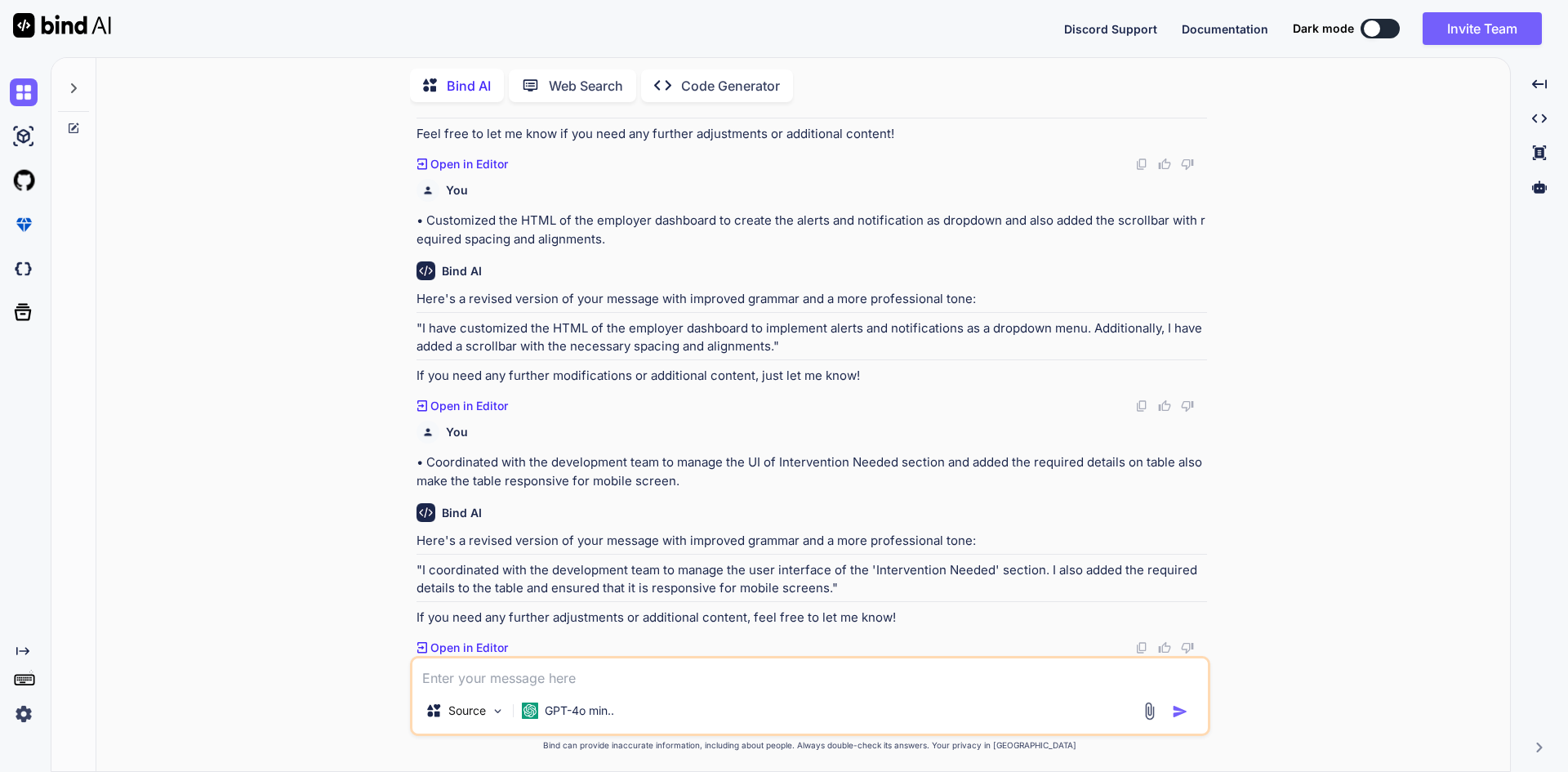
click at [471, 676] on textarea at bounding box center [811, 672] width 796 height 29
paste textarea "dinated with the development team to manage the user interface of the 'Interven…"
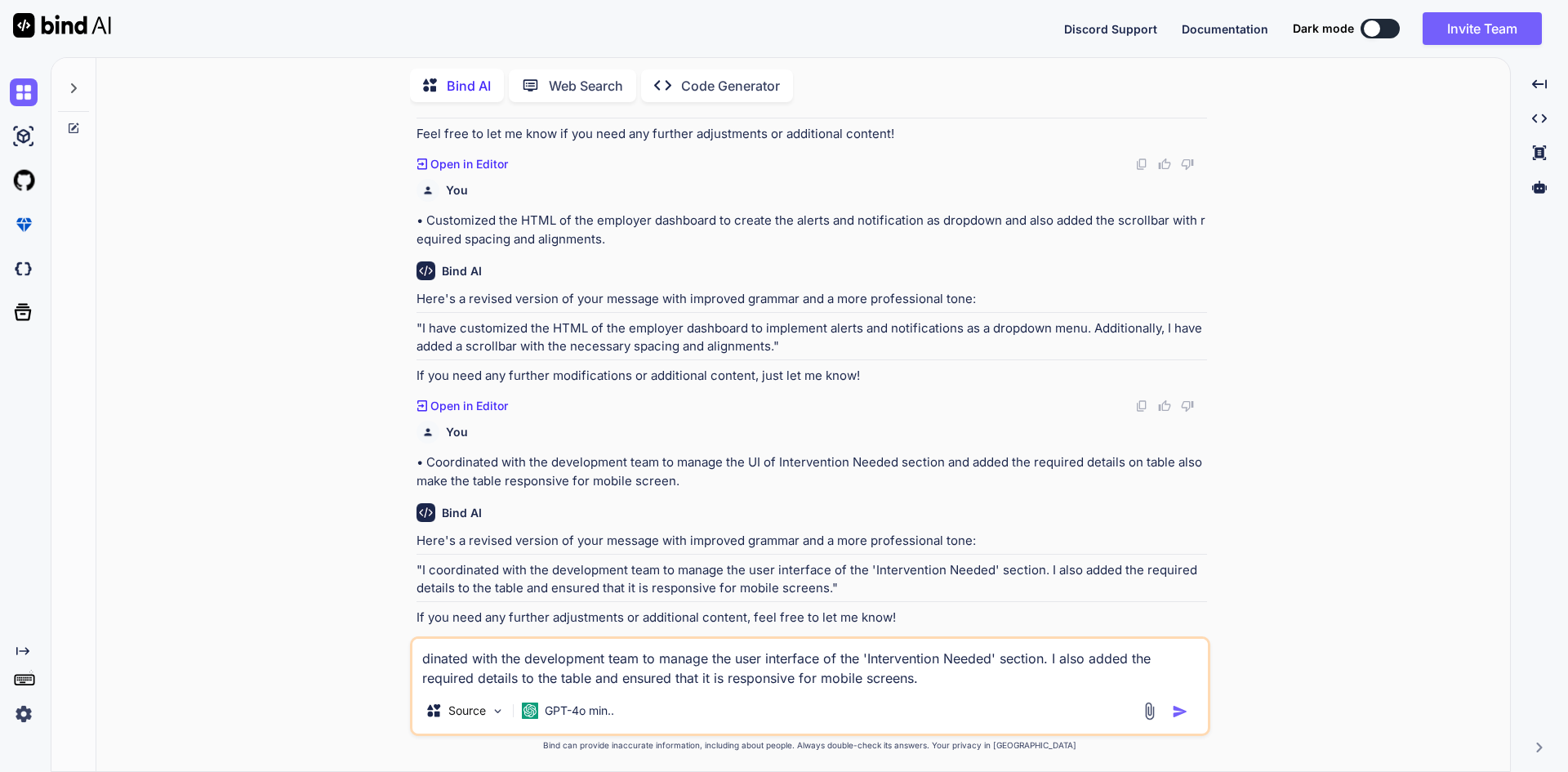
click at [438, 570] on p ""I coordinated with the development team to manage the user interface of the 'I…" at bounding box center [811, 580] width 791 height 36
copy p "coordinated"
click at [435, 650] on textarea "dinated with the development team to manage the user interface of the 'Interven…" at bounding box center [811, 663] width 796 height 49
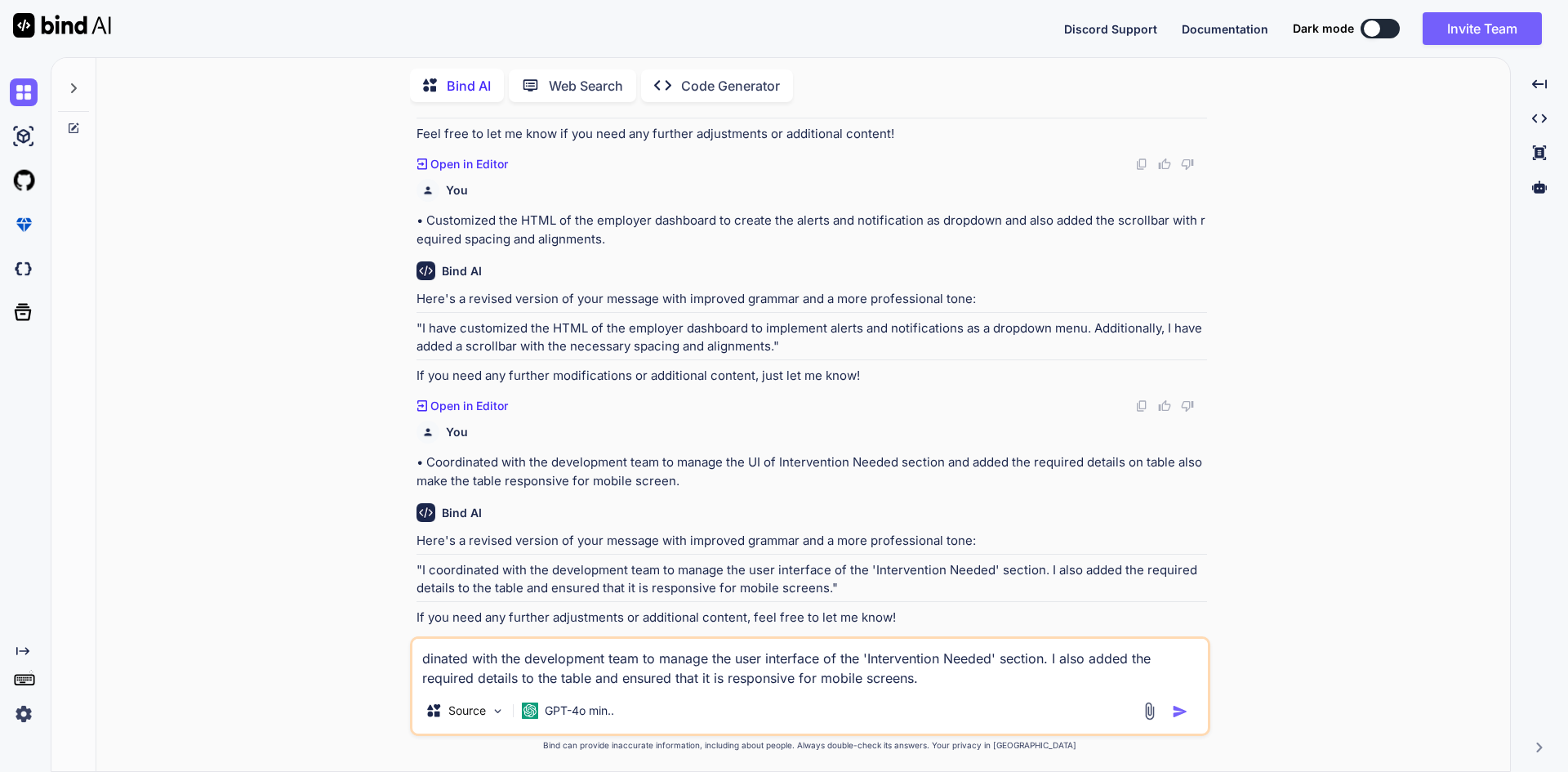
paste textarea "coor"
type textarea "coordinated with the development team to manage the user interface of the 'Inte…"
